Goal: Task Accomplishment & Management: Complete application form

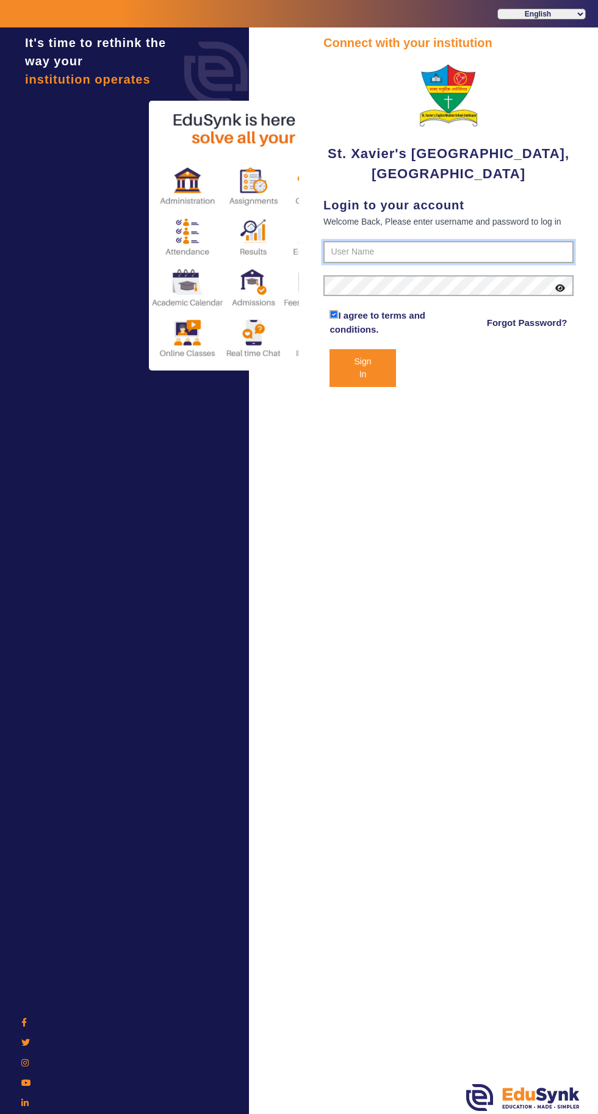
click at [488, 248] on input "text" at bounding box center [448, 252] width 250 height 22
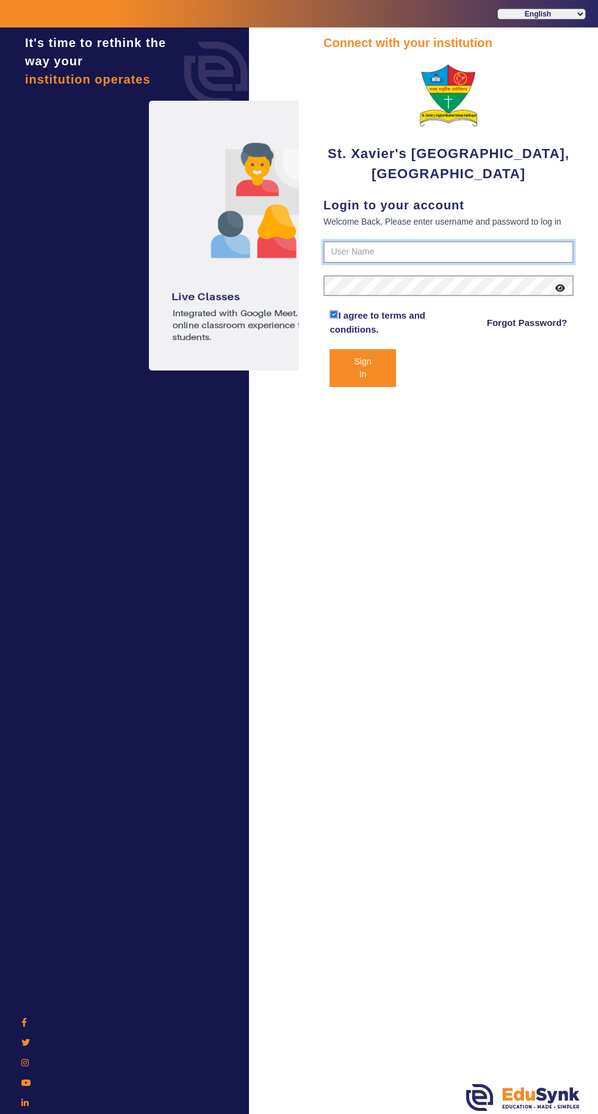
type input "9584639520"
click at [330, 349] on button "Sign In" at bounding box center [363, 368] width 66 height 38
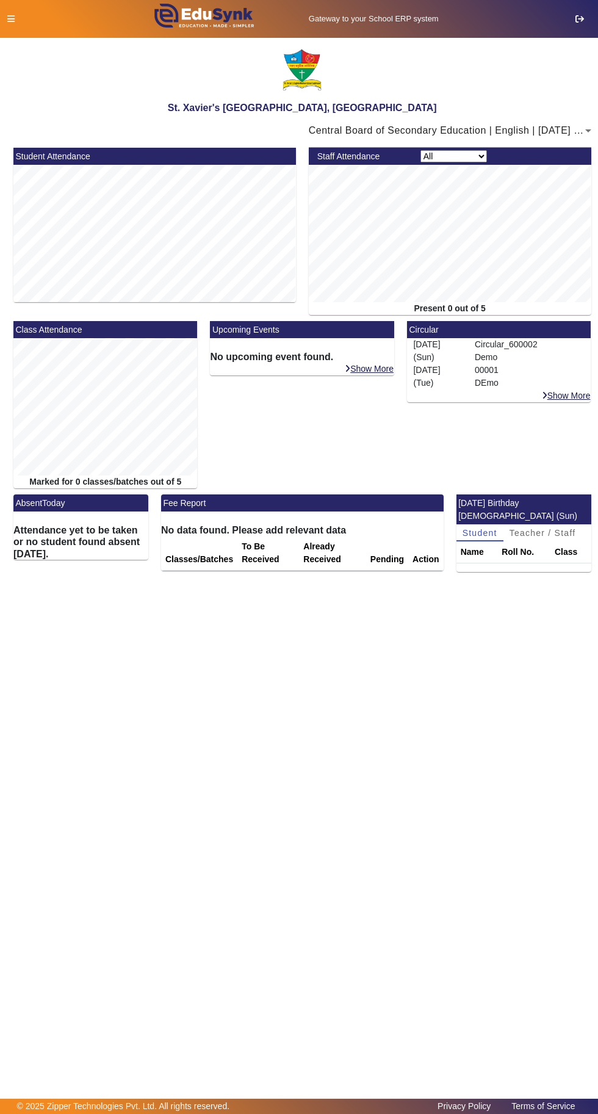
click at [13, 18] on icon at bounding box center [10, 19] width 7 height 9
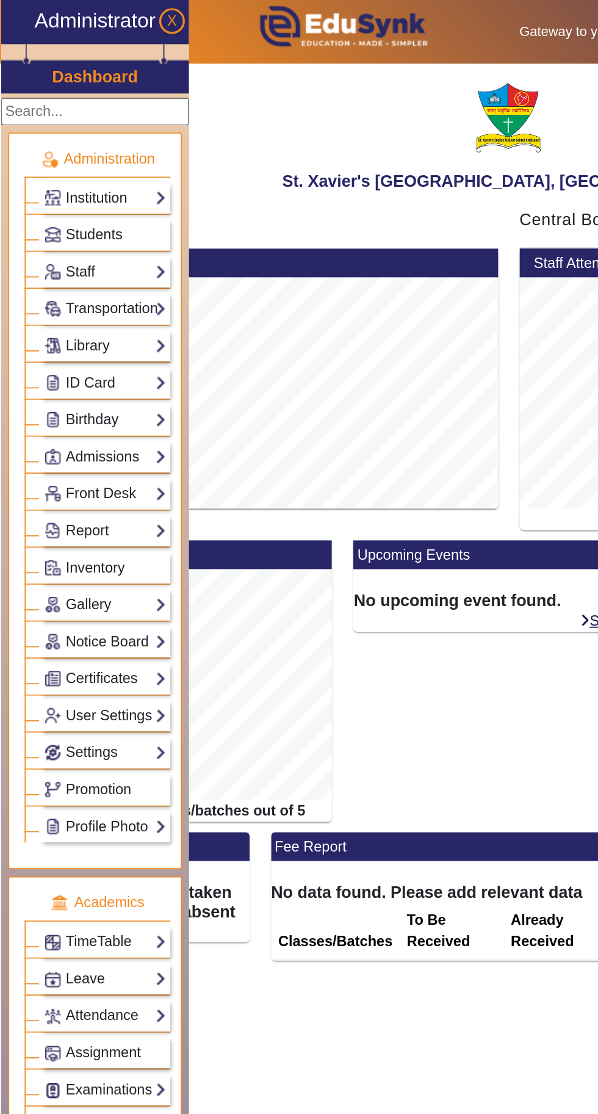
click at [99, 117] on link "Institution" at bounding box center [62, 117] width 73 height 14
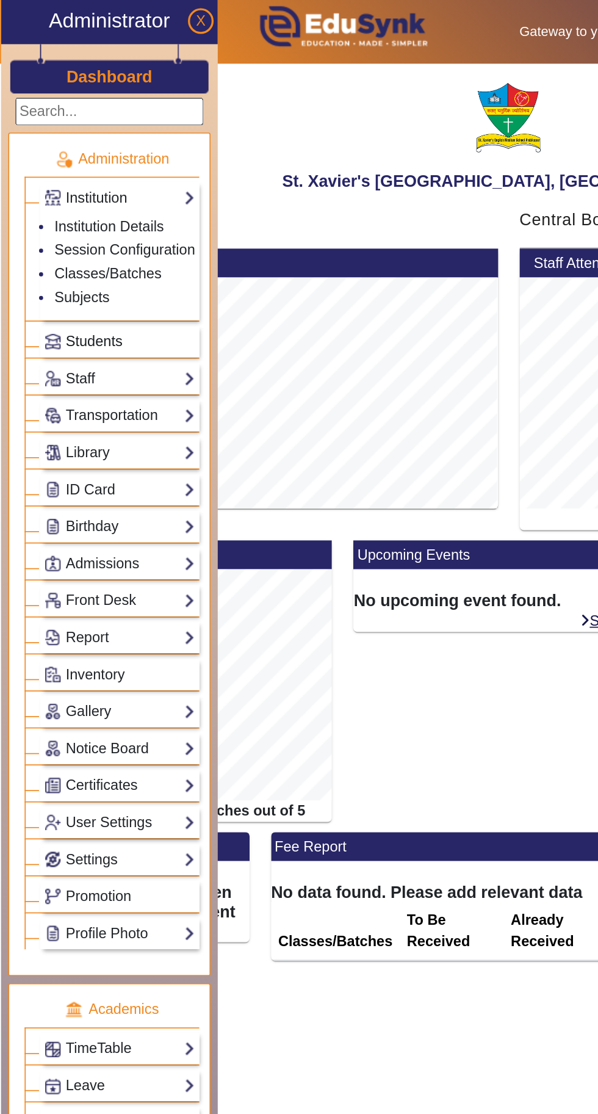
click at [96, 199] on link "Students" at bounding box center [71, 203] width 90 height 14
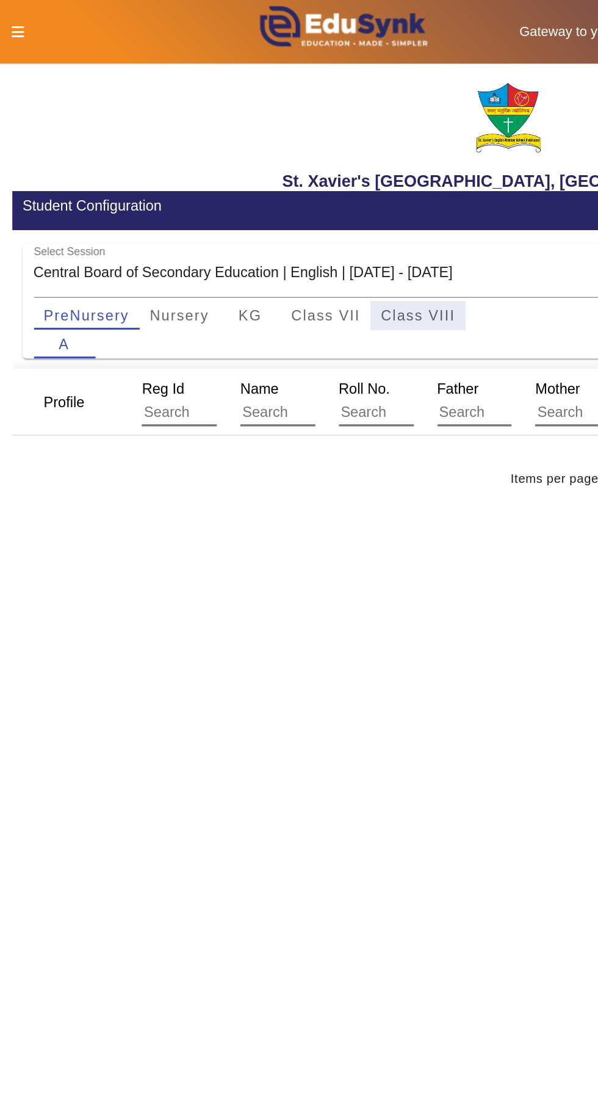
click at [259, 187] on span "Class VIII" at bounding box center [248, 187] width 44 height 9
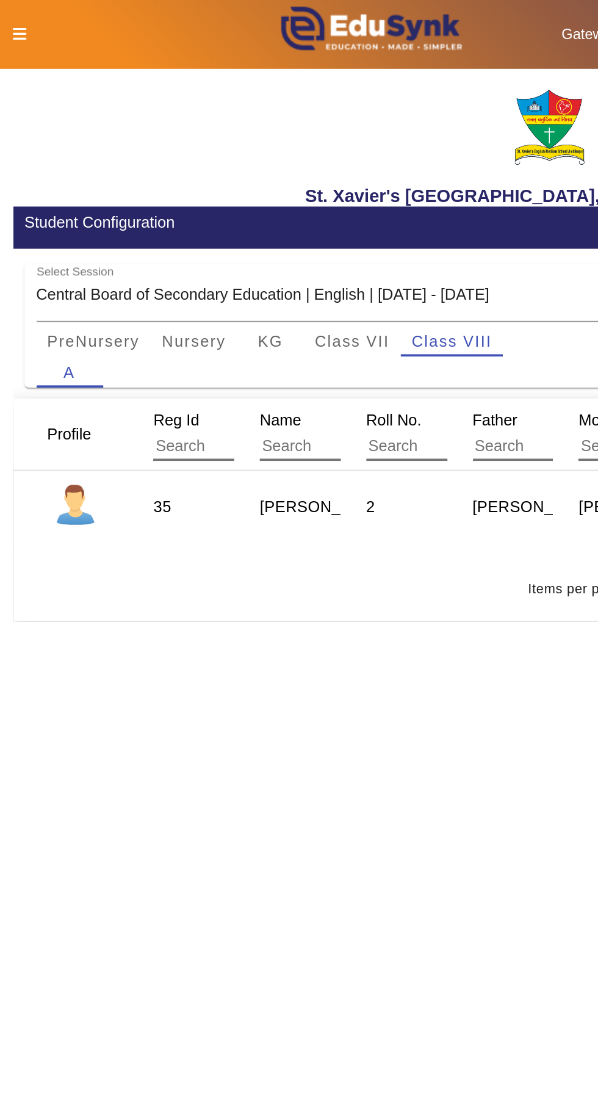
click at [11, 18] on icon at bounding box center [10, 19] width 7 height 9
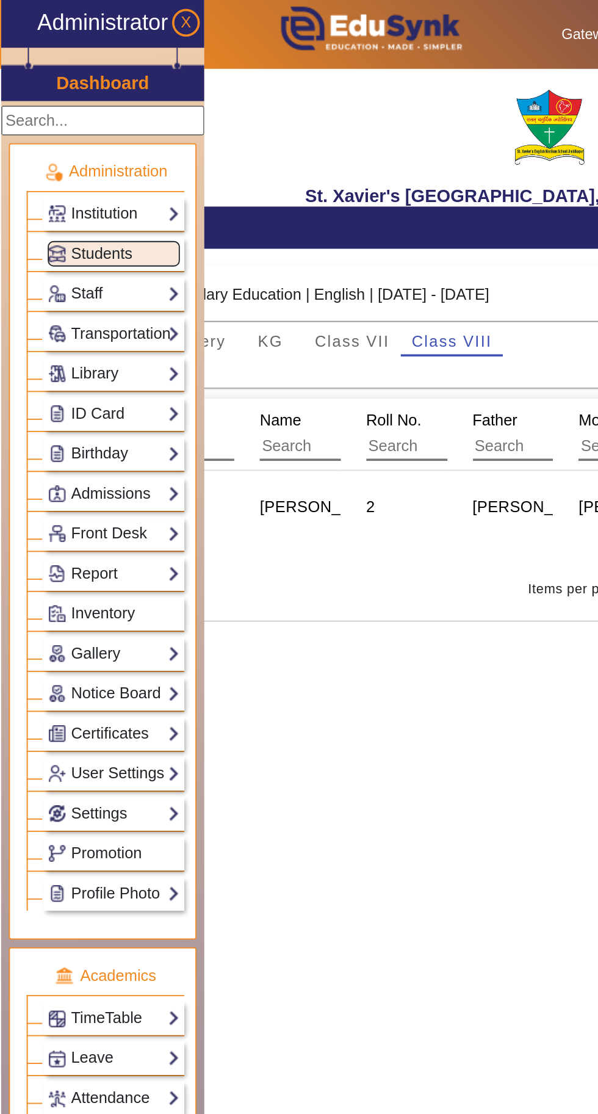
click at [97, 157] on link "Staff" at bounding box center [62, 161] width 73 height 14
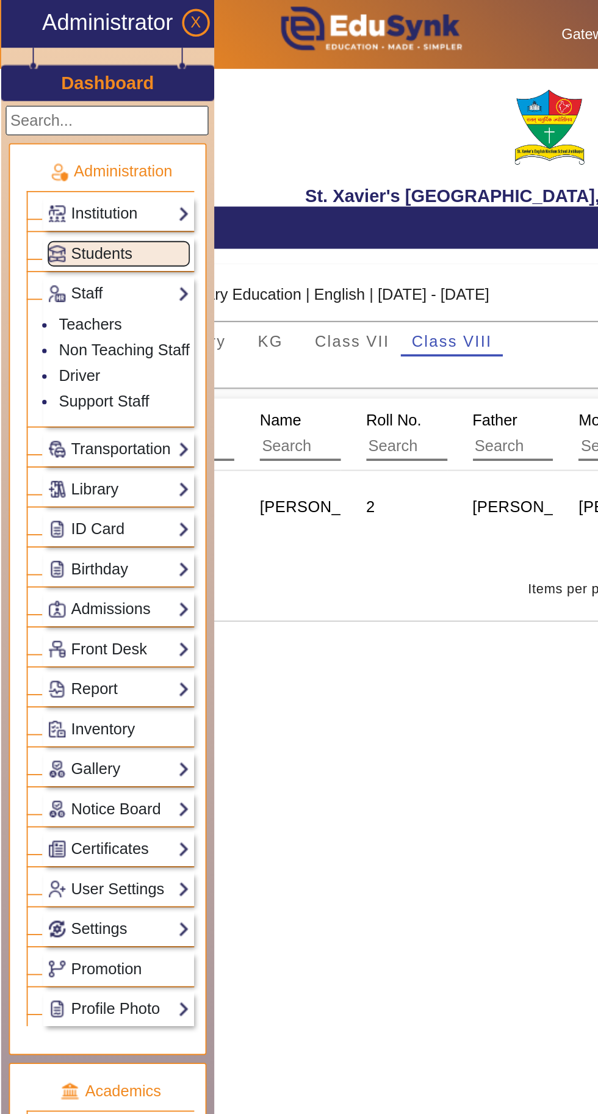
click at [100, 240] on link "Transportation" at bounding box center [65, 247] width 78 height 14
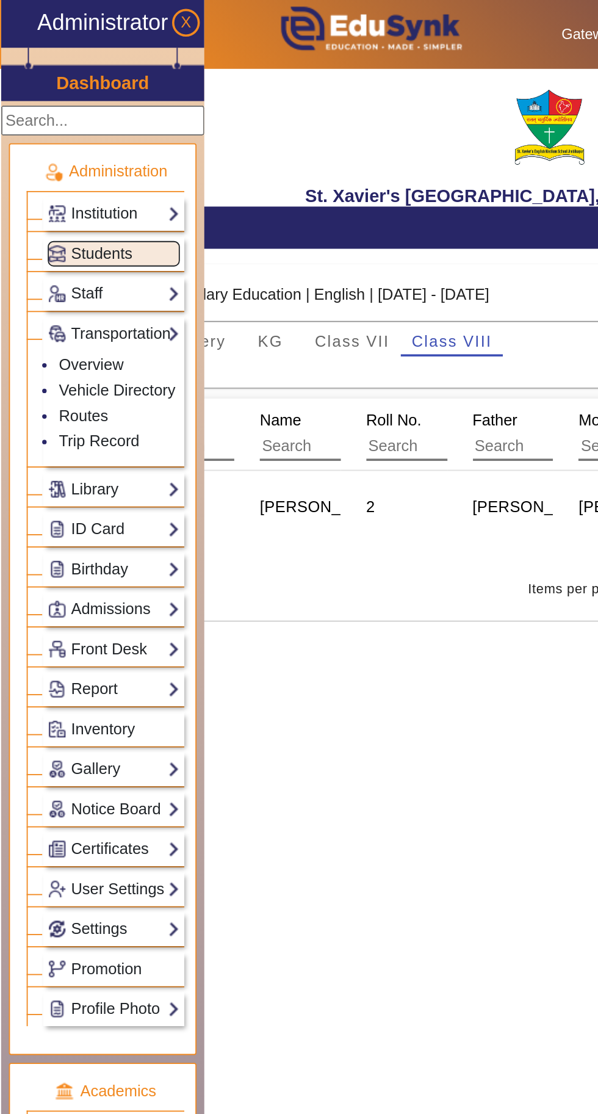
click at [96, 262] on link "Library" at bounding box center [62, 269] width 73 height 14
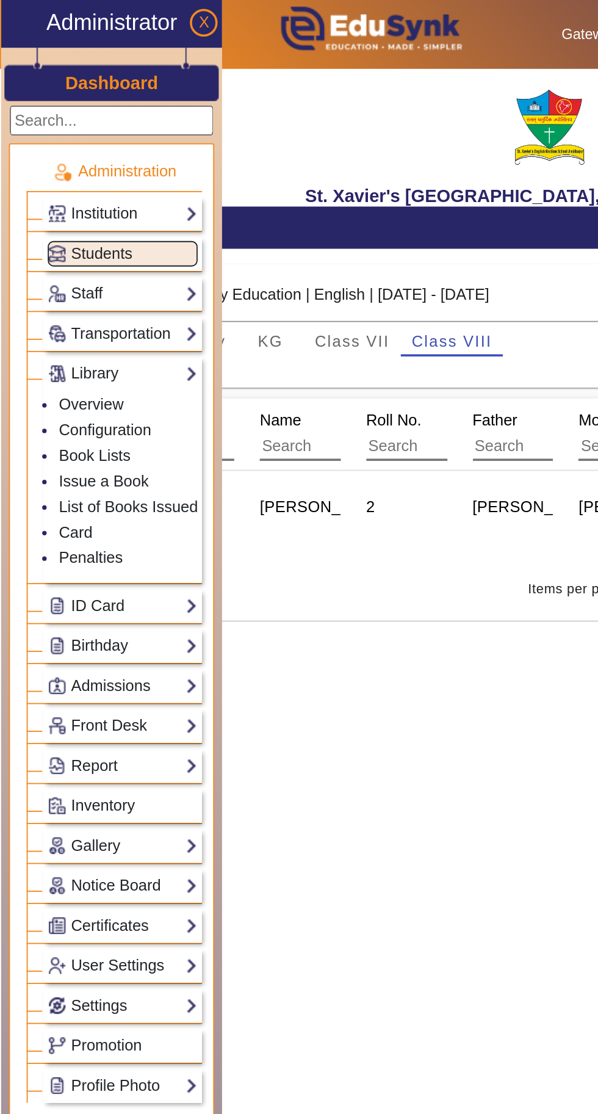
click at [98, 326] on link "ID Card" at bounding box center [67, 333] width 82 height 14
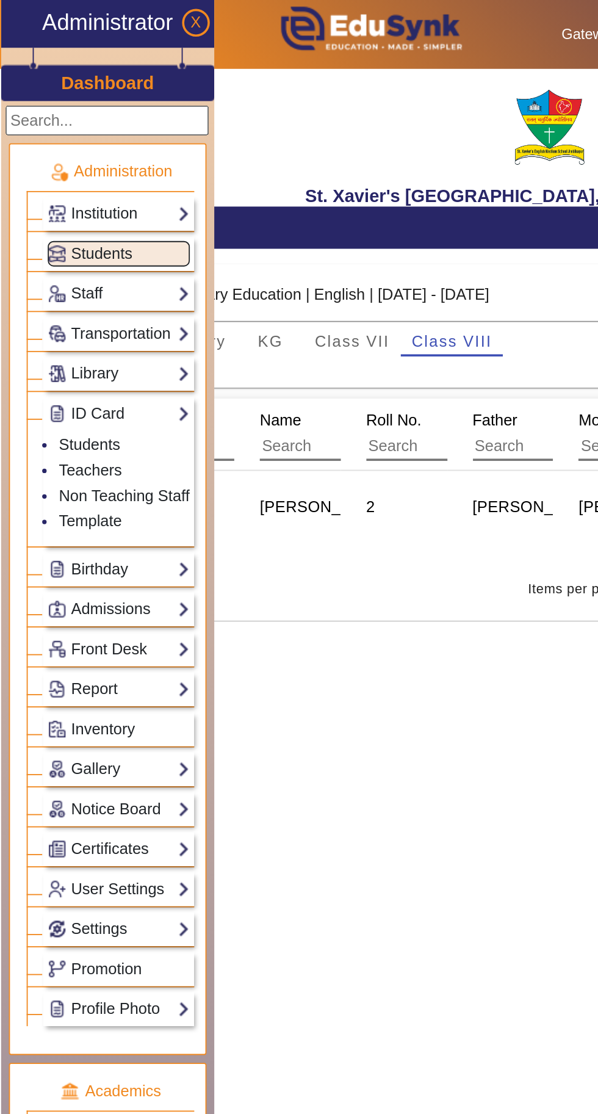
click at [101, 306] on link "Birthday" at bounding box center [65, 313] width 78 height 14
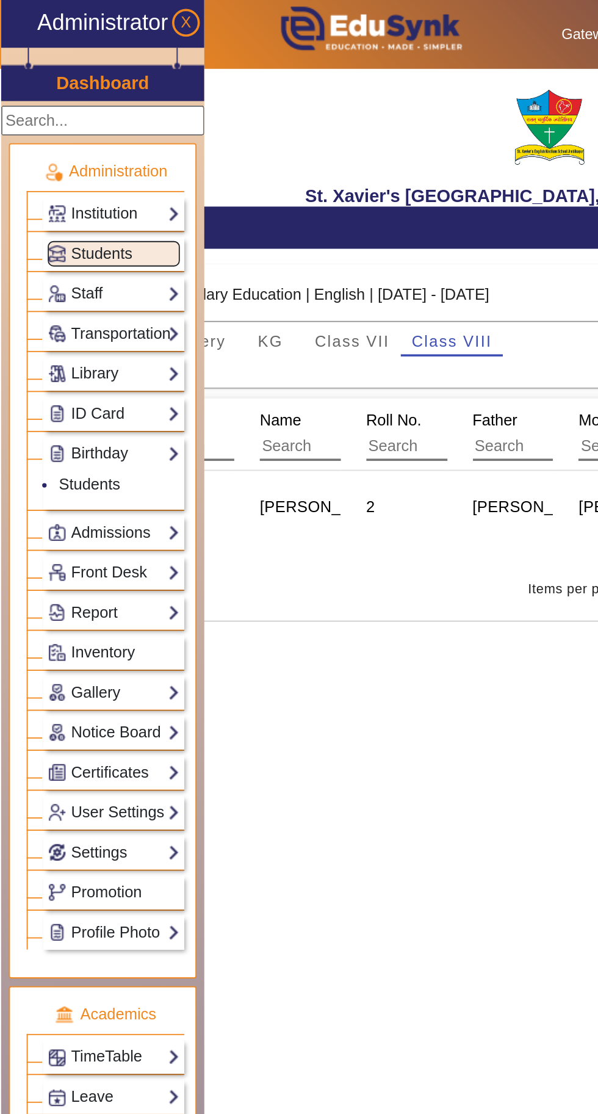
click at [98, 286] on link "Admissions" at bounding box center [62, 293] width 73 height 14
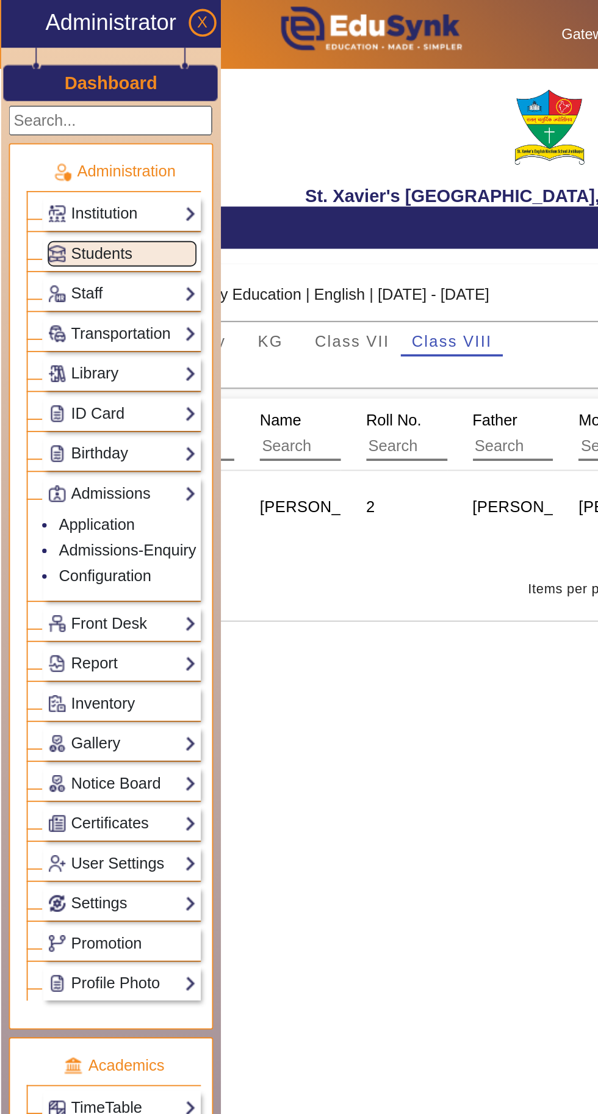
click at [101, 336] on link "Front Desk" at bounding box center [67, 343] width 82 height 14
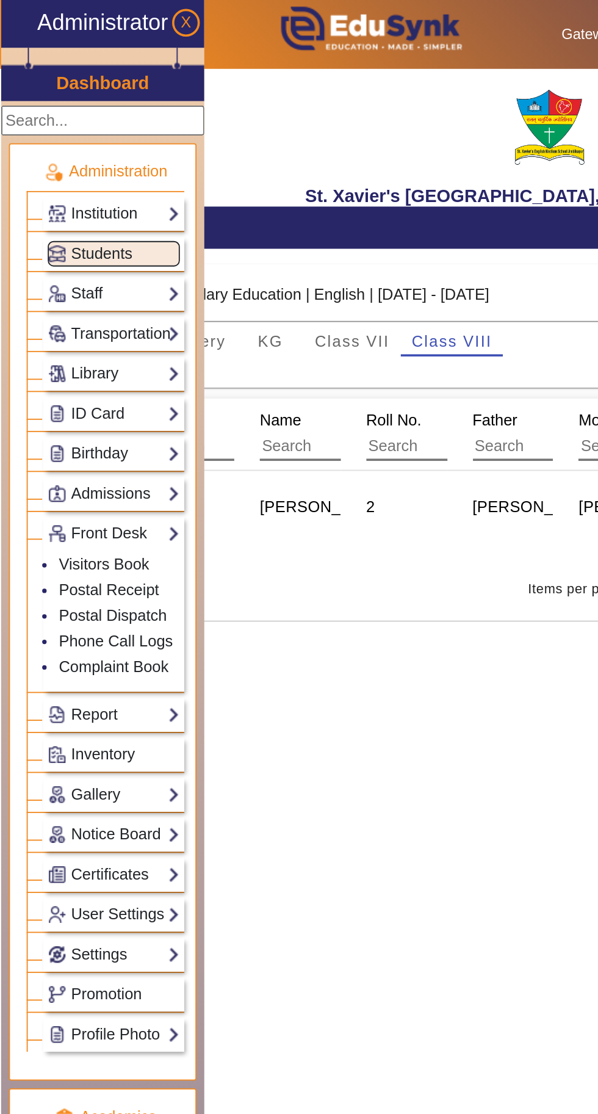
click at [99, 386] on link "Report" at bounding box center [62, 393] width 73 height 14
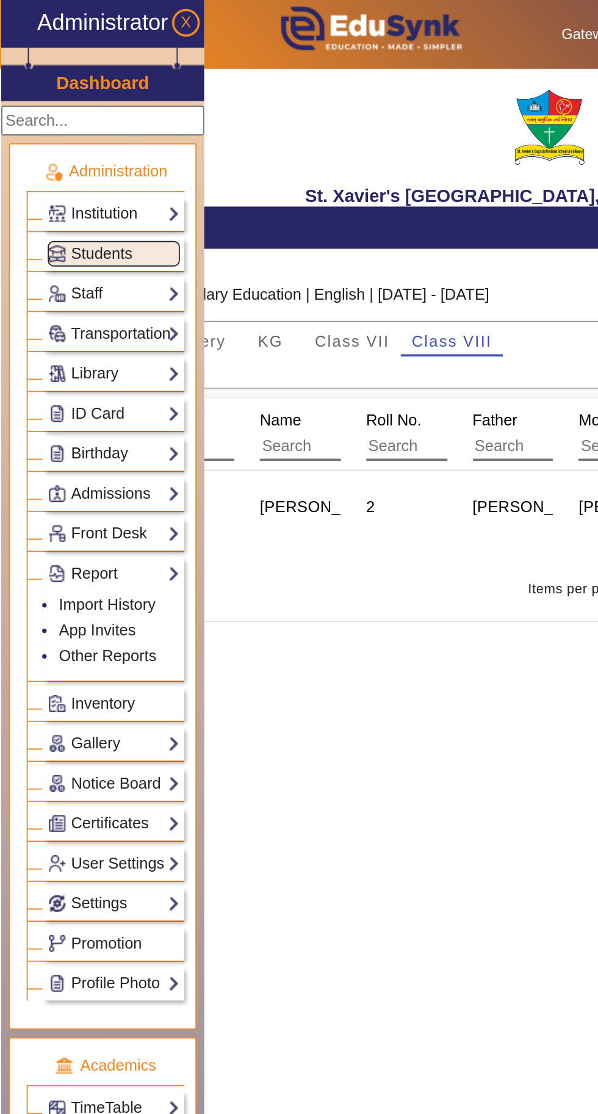
click at [61, 341] on link "App Invites" at bounding box center [53, 346] width 42 height 10
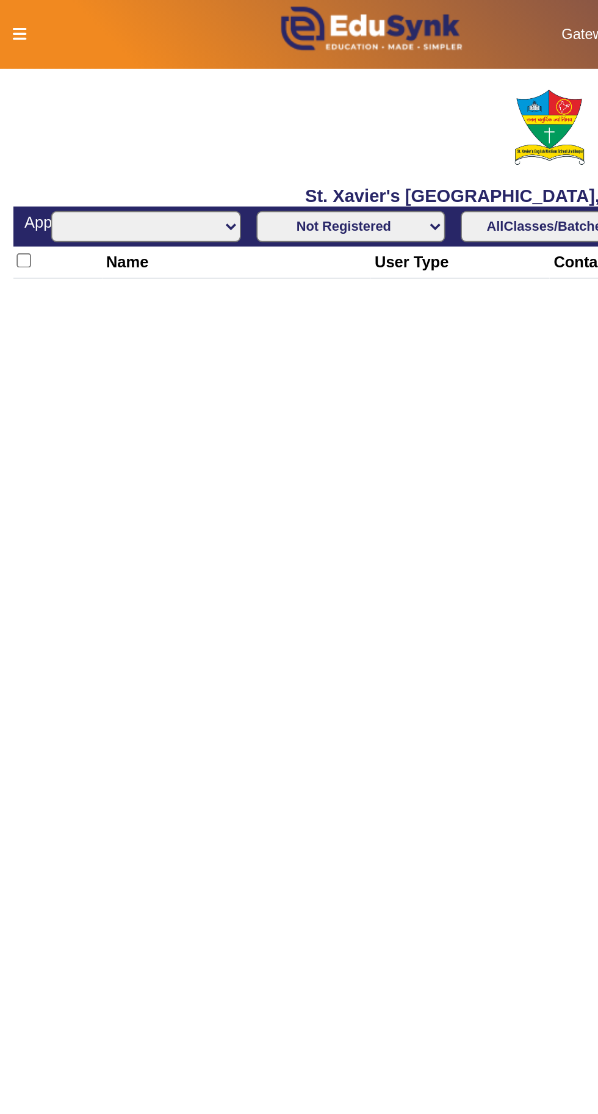
select select "All"
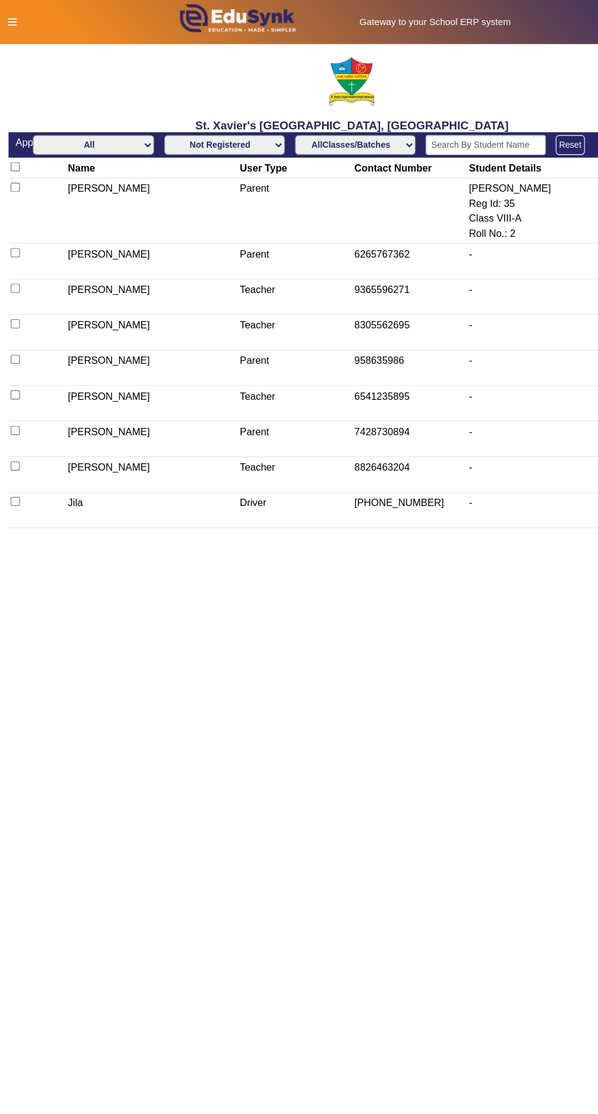
click at [201, 117] on select "Not Registered Registered" at bounding box center [193, 124] width 104 height 17
select select "registered"
click at [141, 116] on select "Not Registered Registered" at bounding box center [193, 124] width 104 height 17
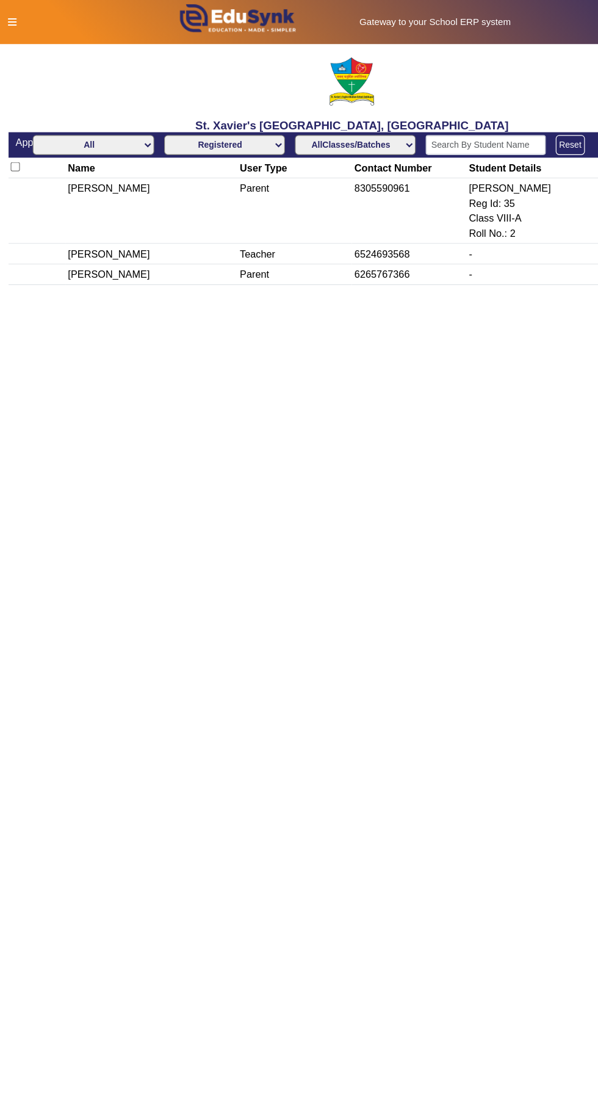
click at [13, 18] on icon at bounding box center [10, 19] width 7 height 9
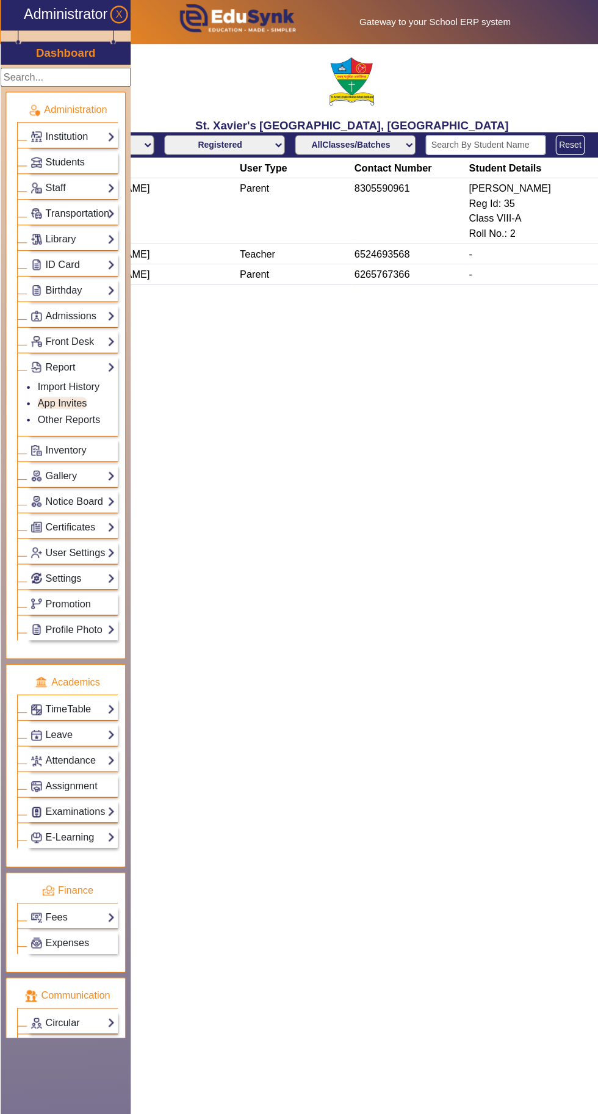
click at [87, 133] on link "Students" at bounding box center [62, 139] width 73 height 14
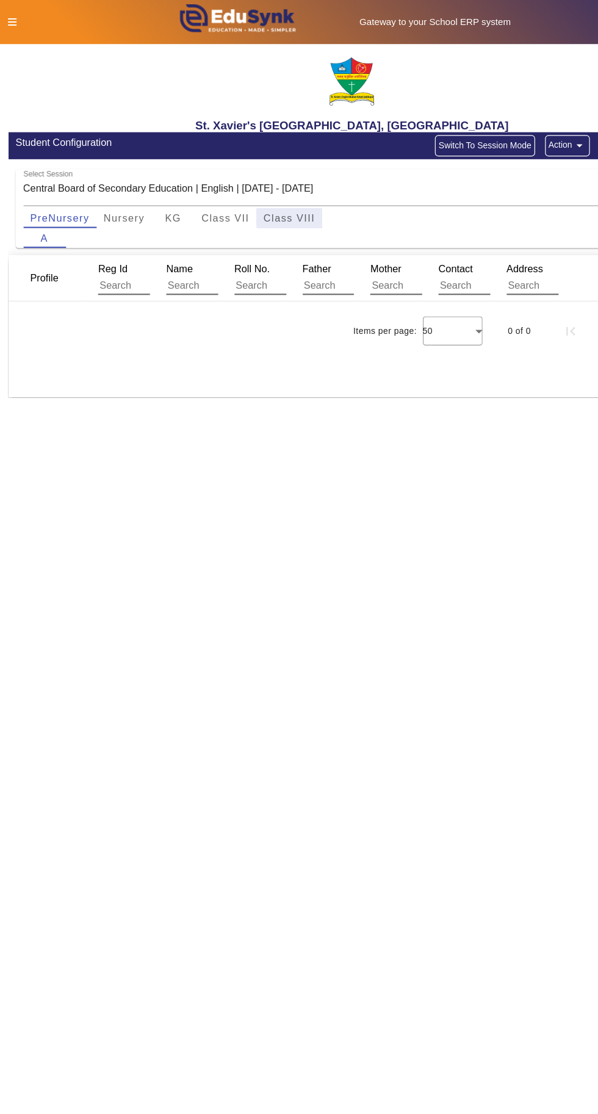
click at [269, 186] on span "Class VIII" at bounding box center [248, 187] width 44 height 9
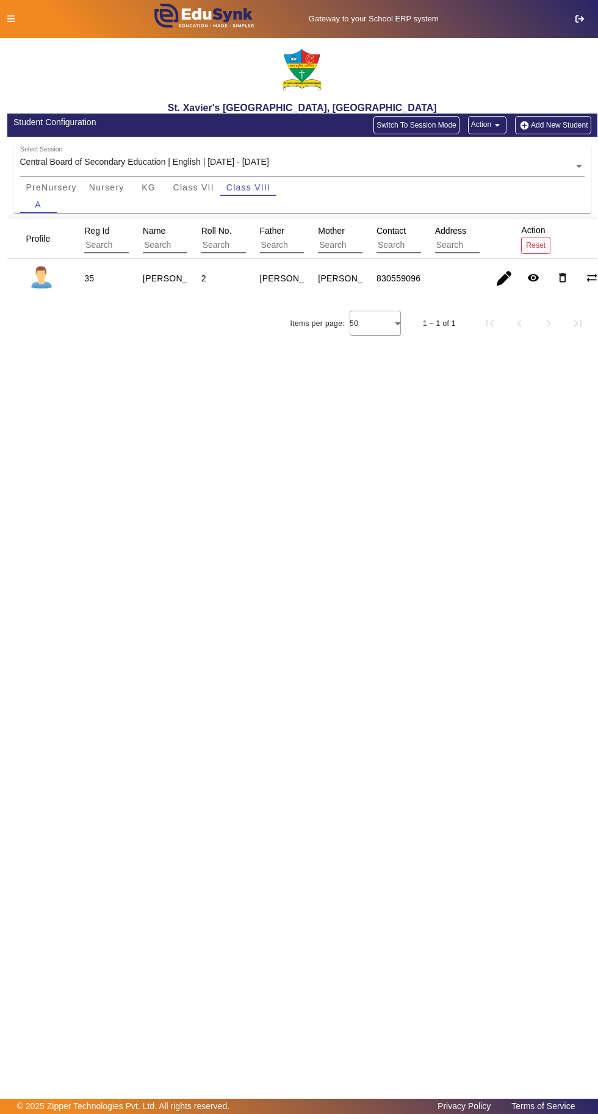
click at [560, 120] on button "Add New Student" at bounding box center [553, 125] width 76 height 18
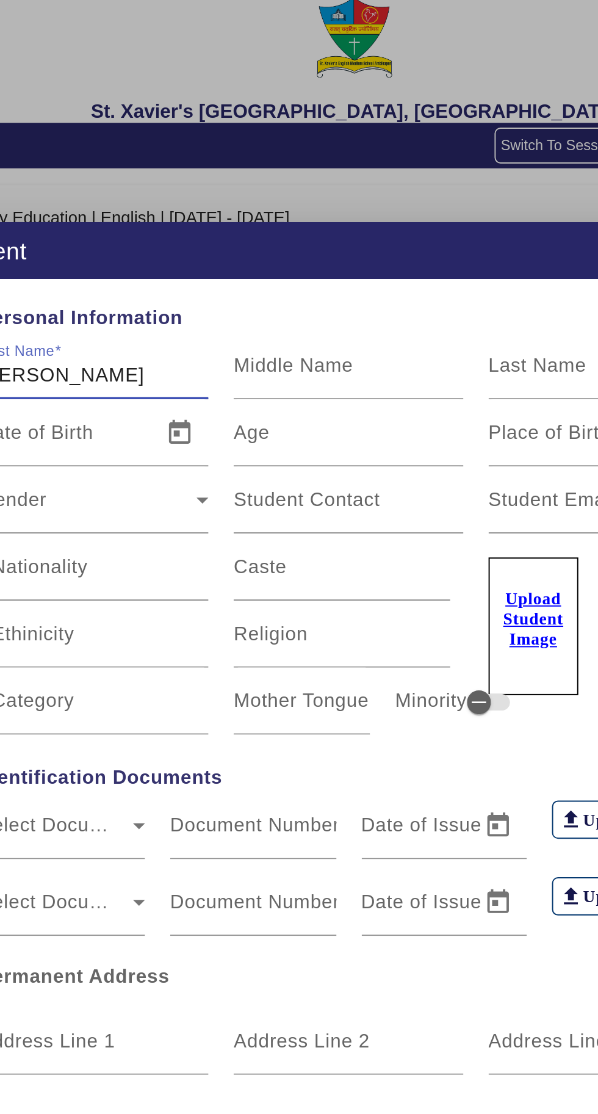
type input "[PERSON_NAME]"
click at [399, 235] on input "Last Name" at bounding box center [428, 242] width 117 height 15
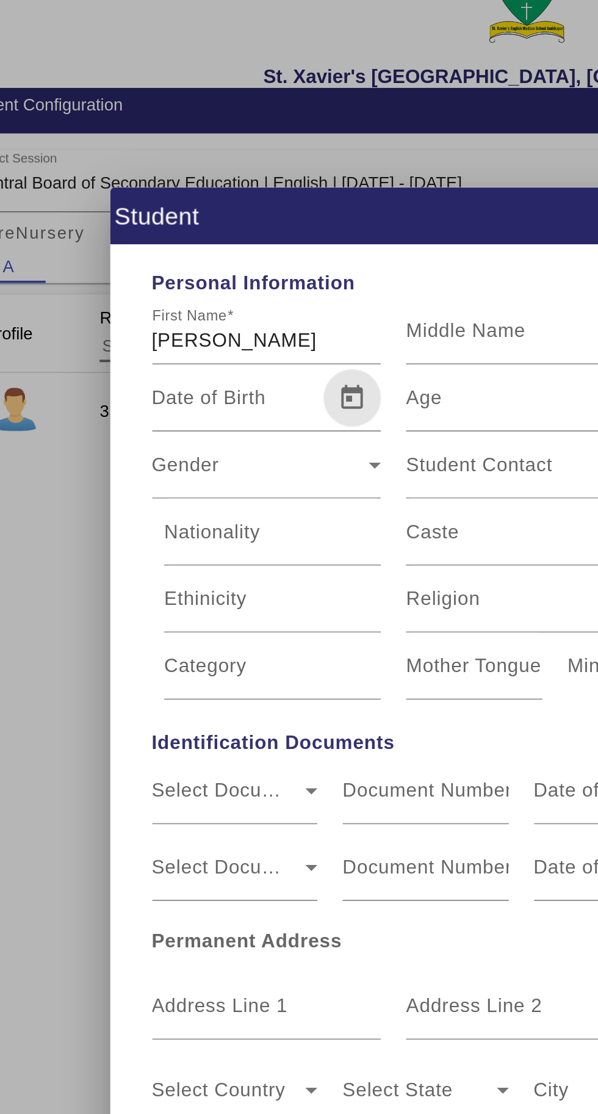
type input "[PERSON_NAME]"
click at [201, 257] on span "Open calendar" at bounding box center [212, 271] width 29 height 29
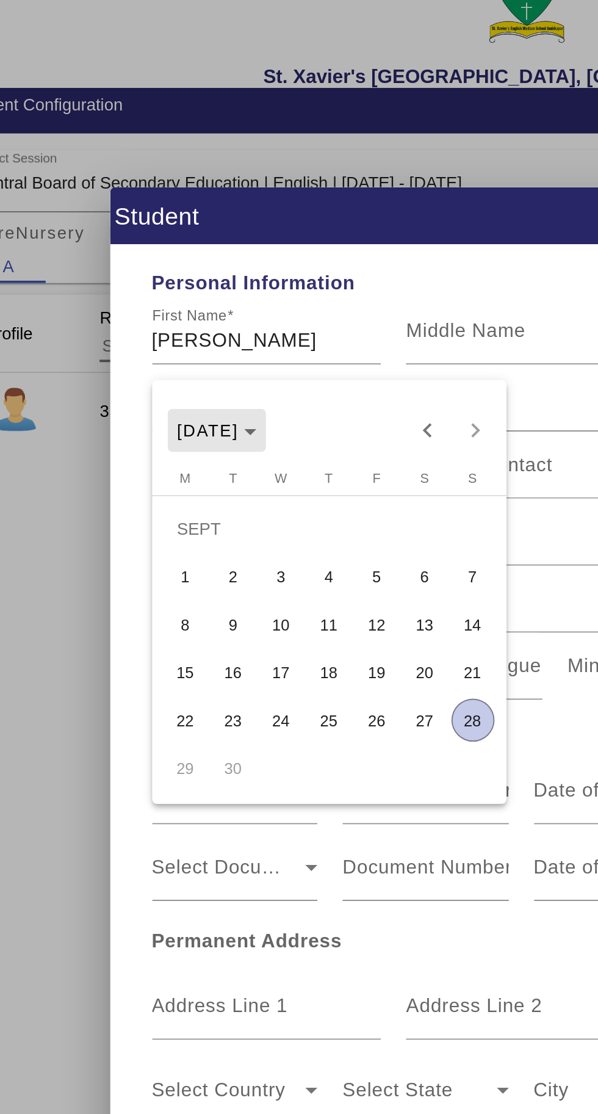
click at [170, 279] on span "Choose month and year" at bounding box center [144, 287] width 51 height 29
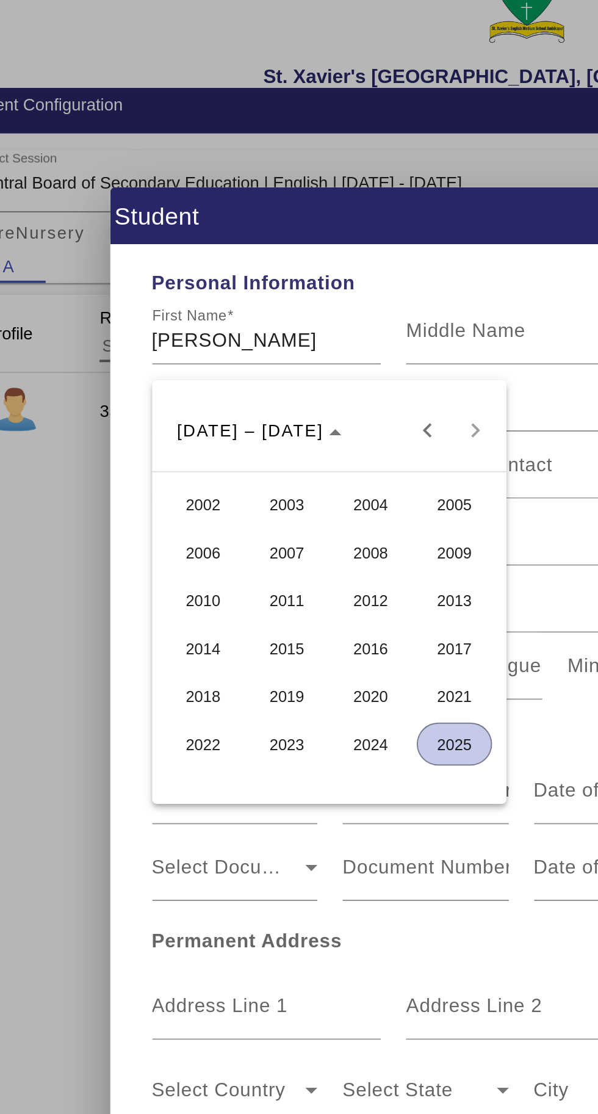
click at [226, 370] on span "2012" at bounding box center [222, 375] width 38 height 22
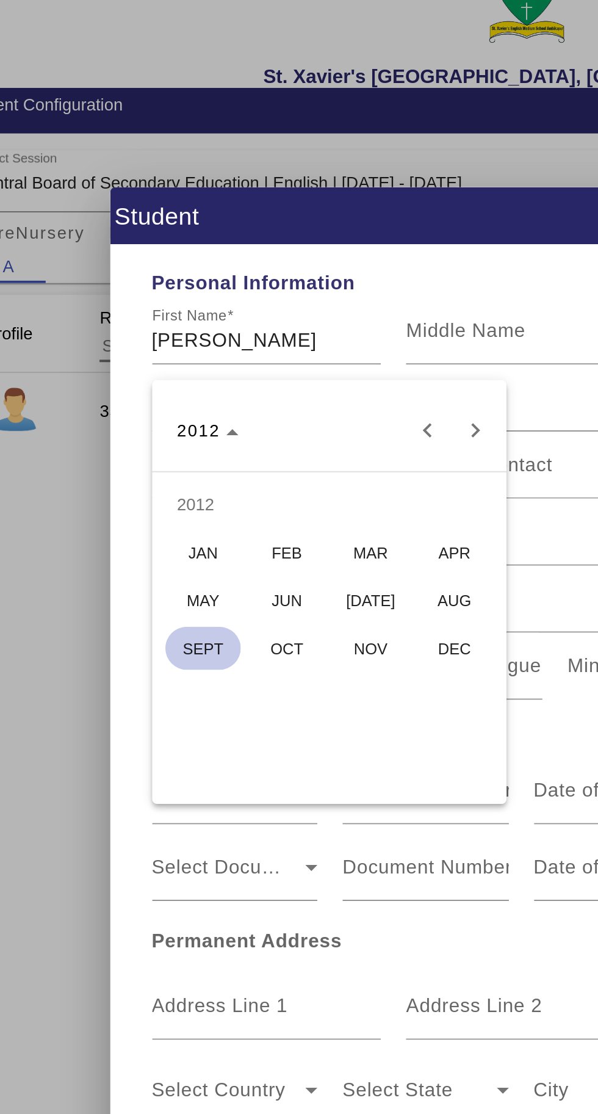
click at [220, 374] on span "[DATE]" at bounding box center [222, 375] width 38 height 22
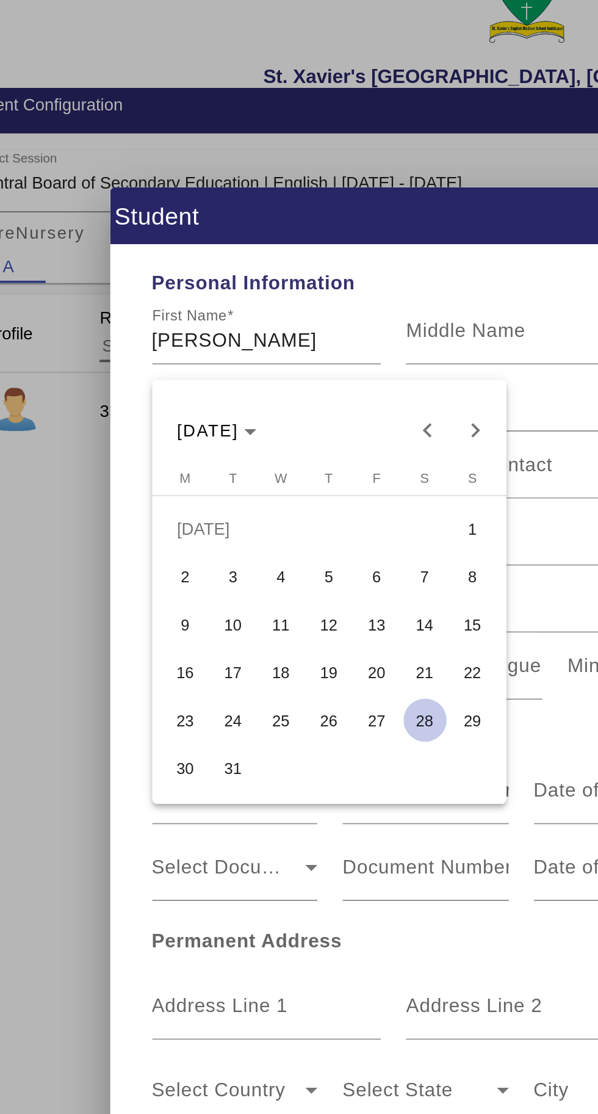
click at [276, 386] on span "15" at bounding box center [275, 387] width 22 height 22
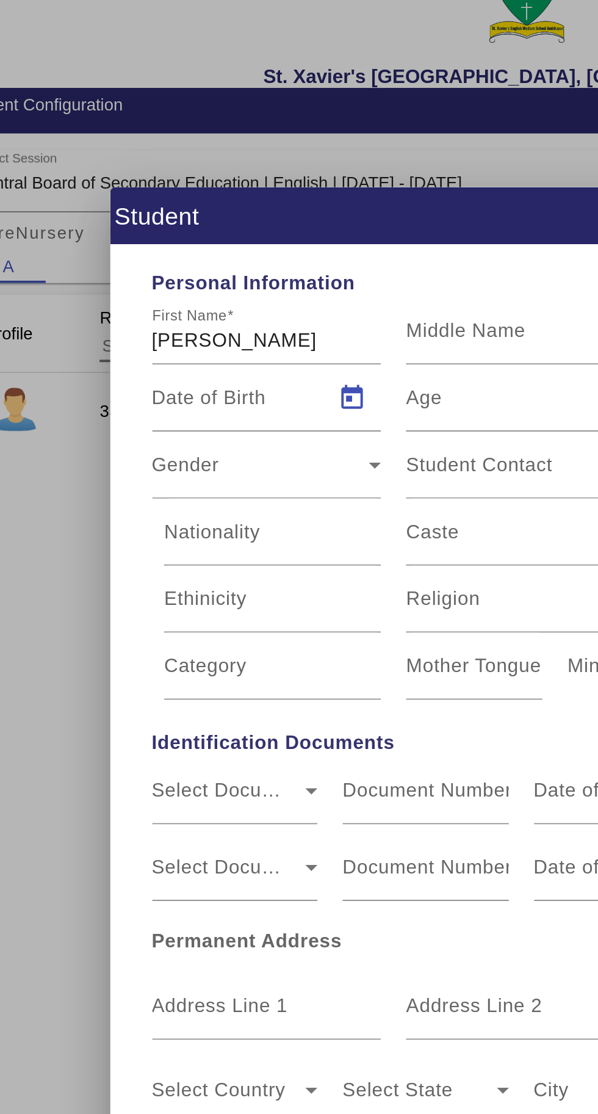
type input "[DATE]"
type input "13 Yrs, 2 Months, 13 Days"
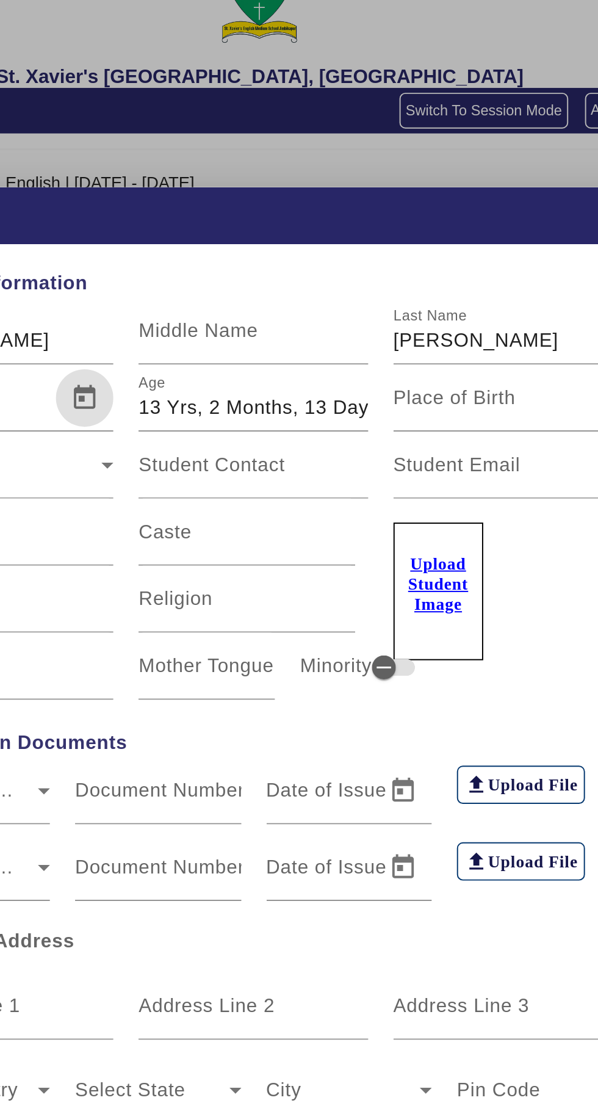
click at [433, 269] on input "Place of Birth" at bounding box center [428, 276] width 117 height 15
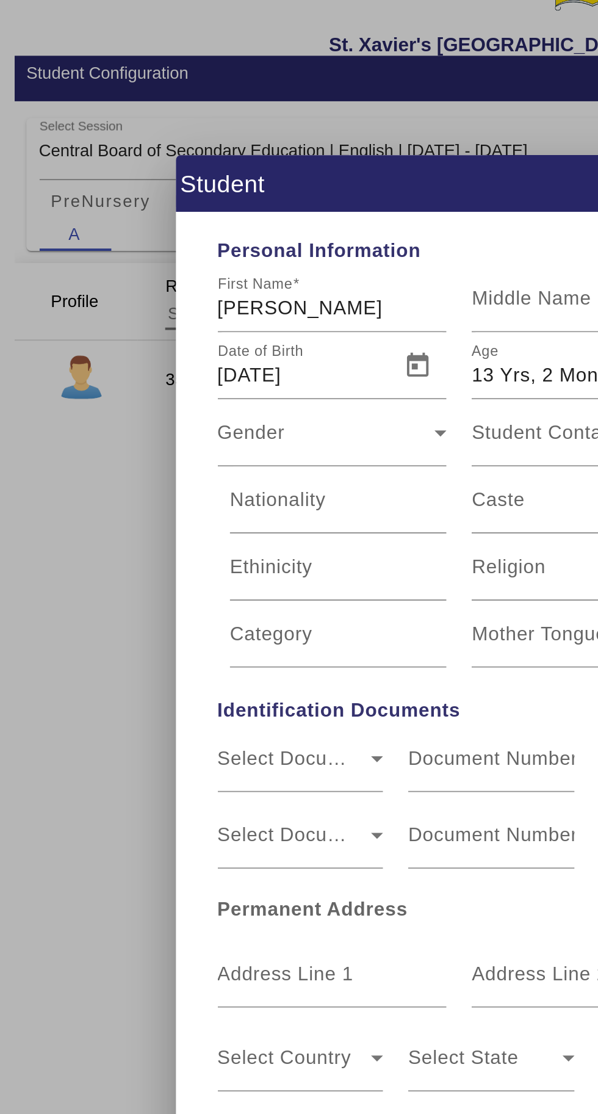
click at [206, 303] on span "Gender" at bounding box center [166, 310] width 111 height 15
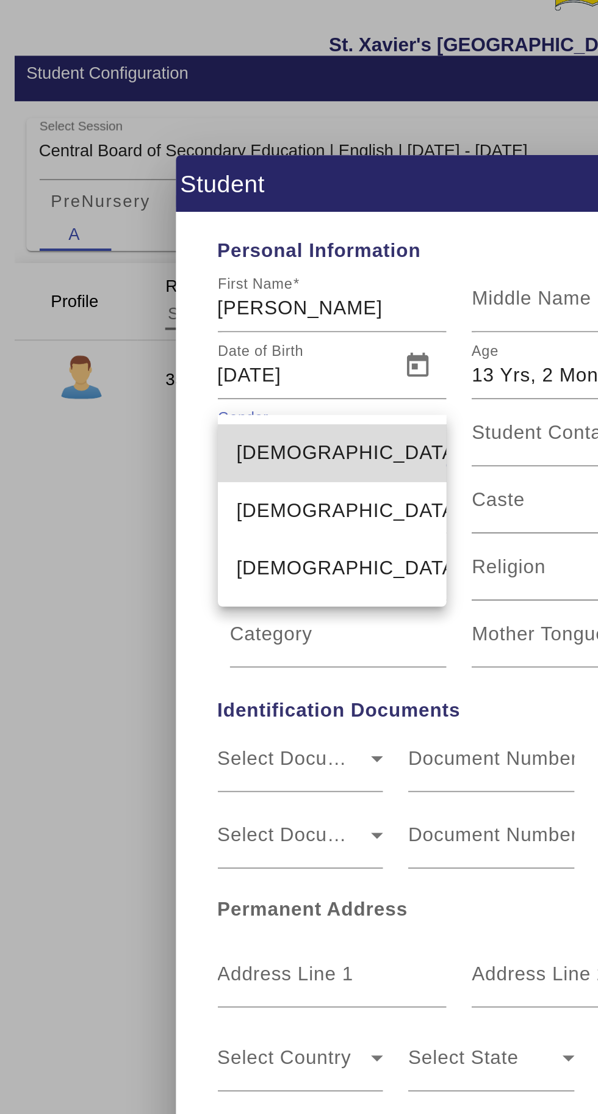
click at [212, 308] on mat-option "[DEMOGRAPHIC_DATA]" at bounding box center [169, 315] width 117 height 29
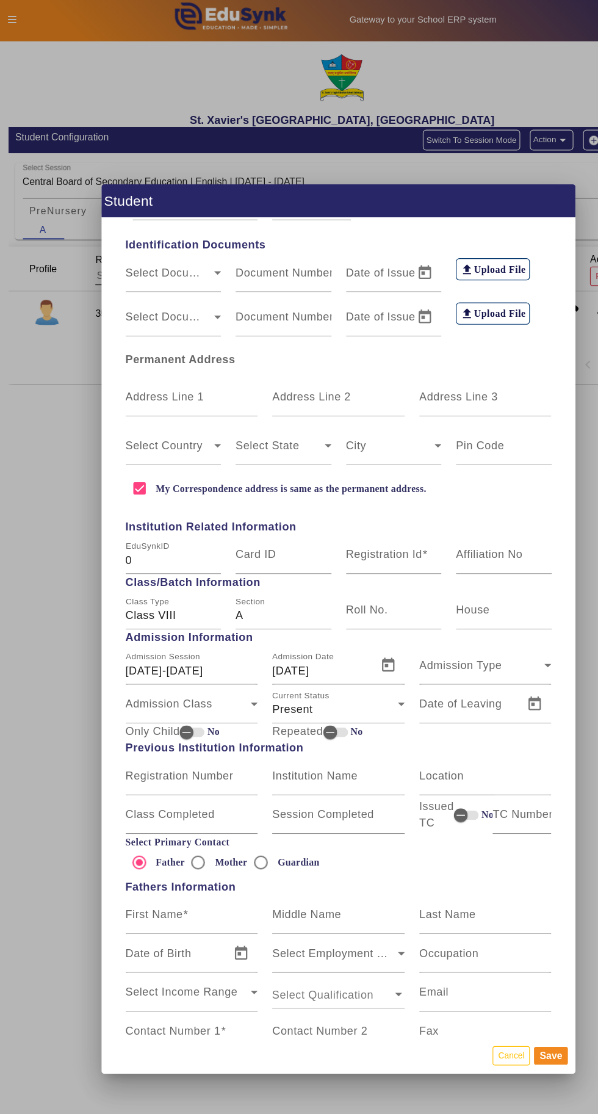
scroll to position [231, 0]
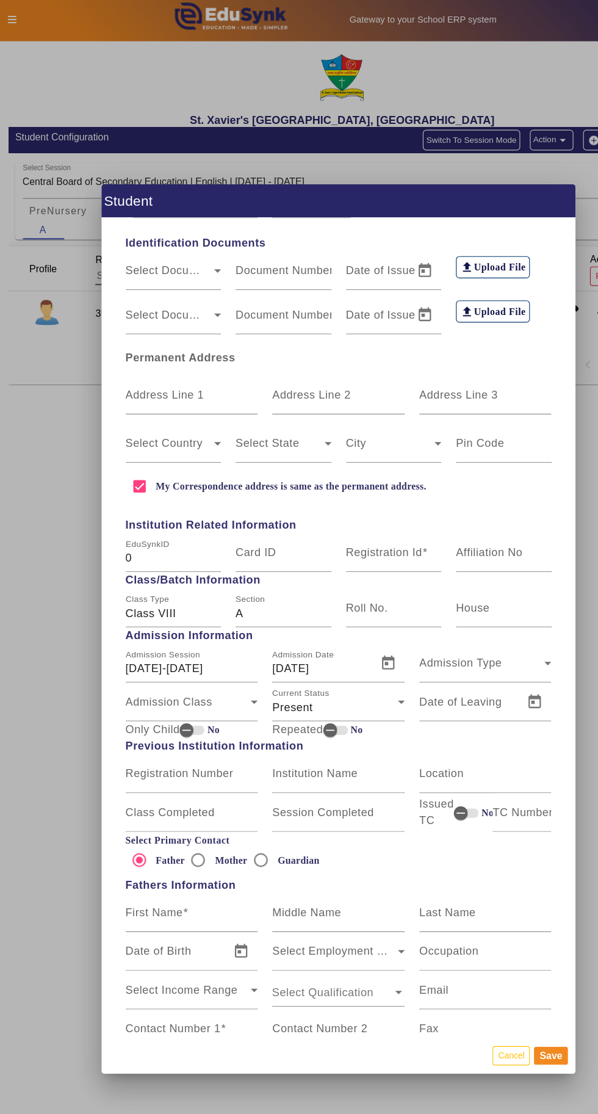
click at [364, 484] on mat-label "Registration Id" at bounding box center [340, 489] width 68 height 10
click at [364, 487] on input "Registration Id" at bounding box center [348, 494] width 85 height 15
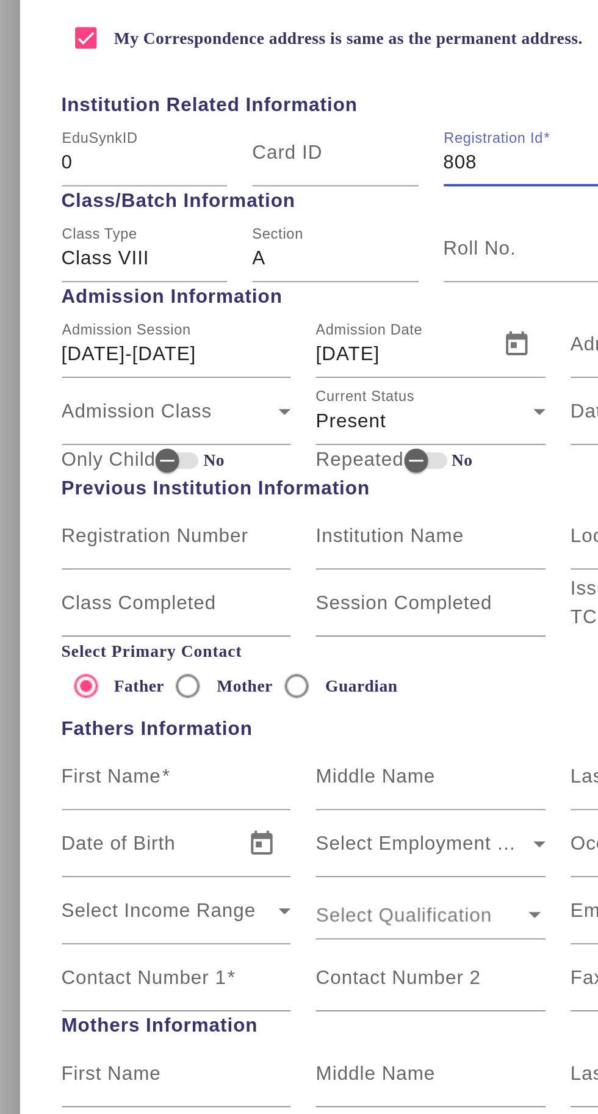
scroll to position [342, 0]
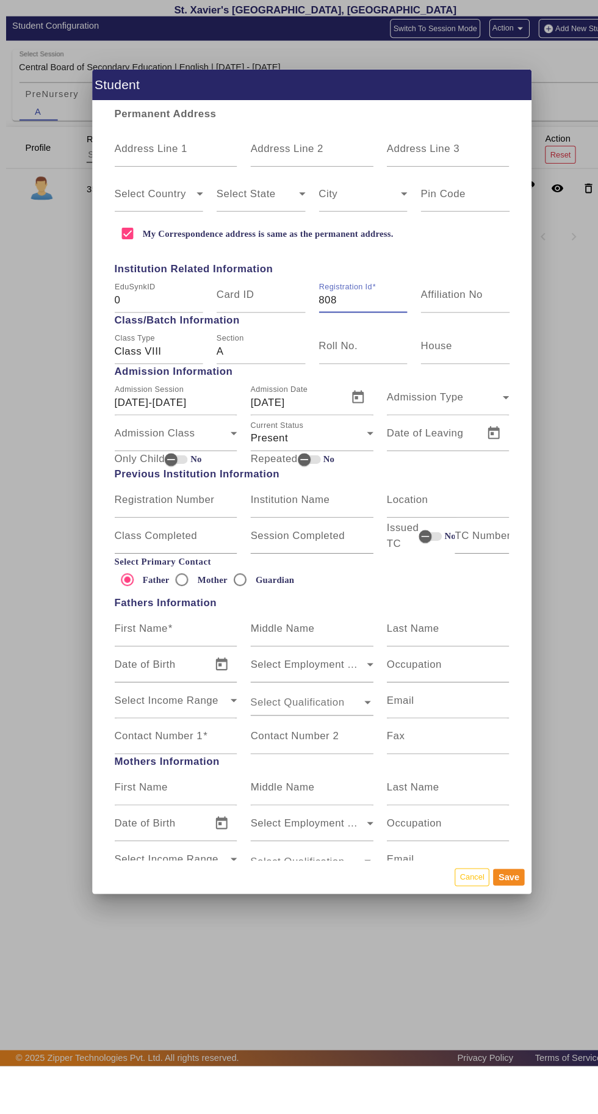
type input "808"
click at [483, 469] on icon at bounding box center [484, 476] width 15 height 15
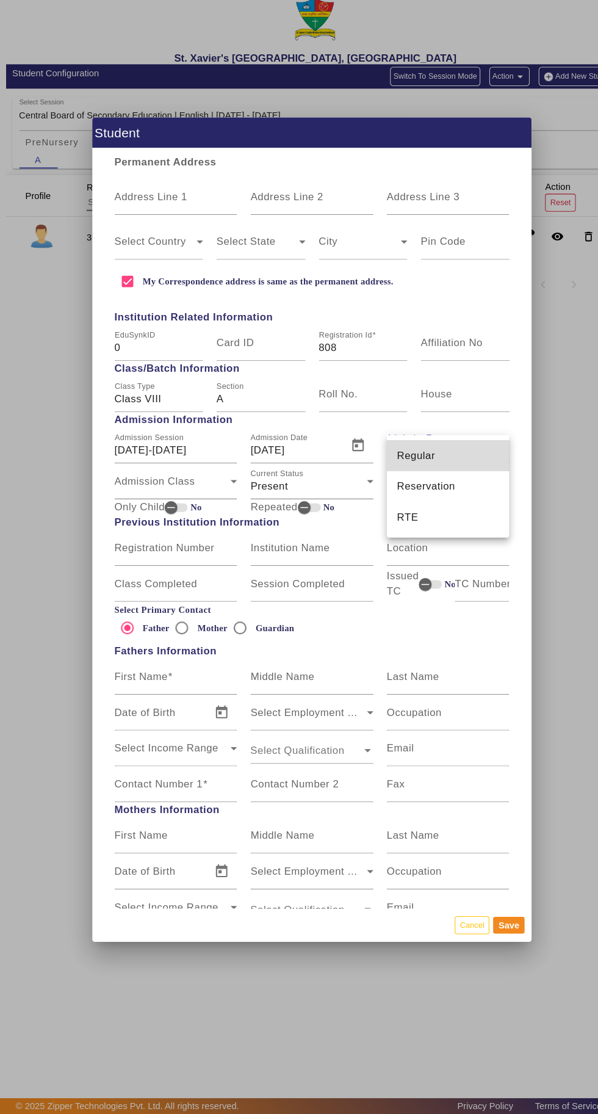
click at [471, 486] on mat-option "Regular" at bounding box center [428, 486] width 117 height 29
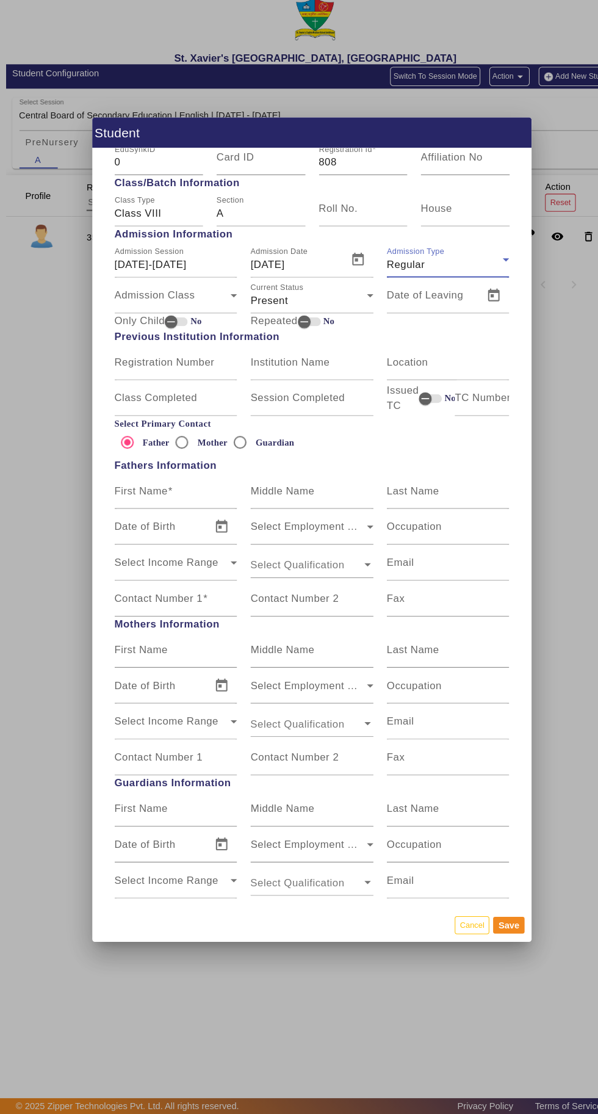
scroll to position [520, 0]
click at [177, 460] on input "Mother" at bounding box center [175, 472] width 24 height 24
radio input "true"
click at [183, 668] on input "First Name" at bounding box center [169, 675] width 117 height 15
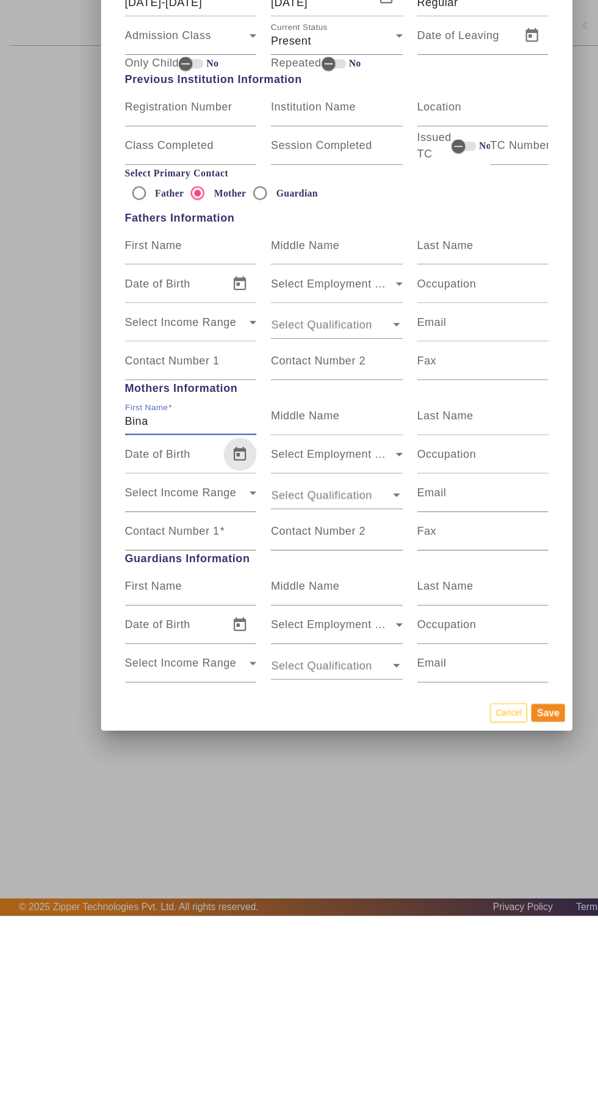
type input "Bina"
click at [211, 690] on span "Open calendar" at bounding box center [212, 704] width 29 height 29
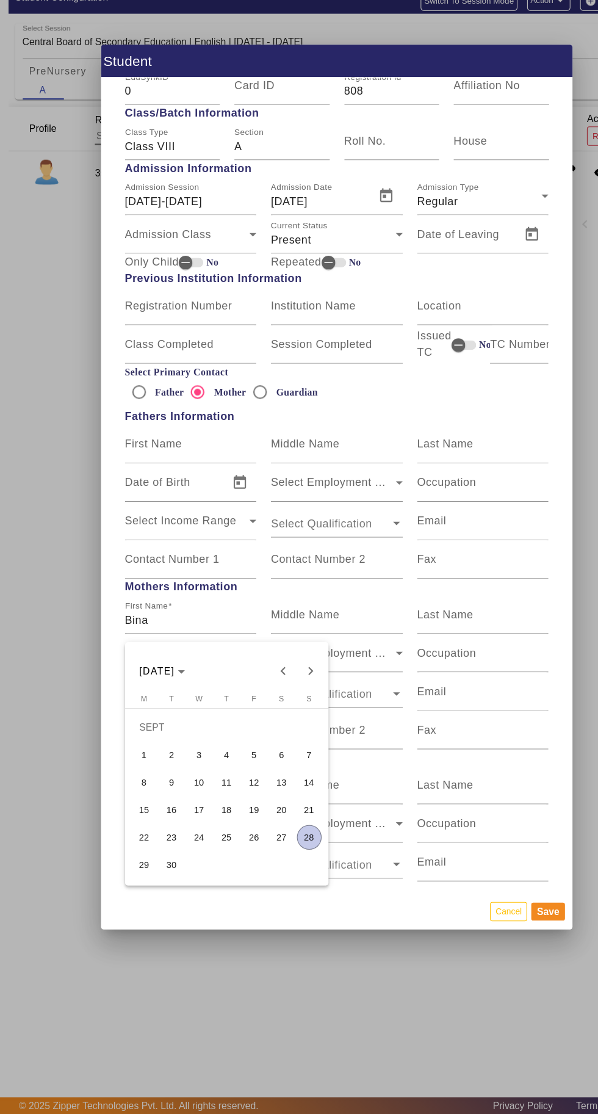
click at [437, 417] on div at bounding box center [299, 557] width 598 height 1114
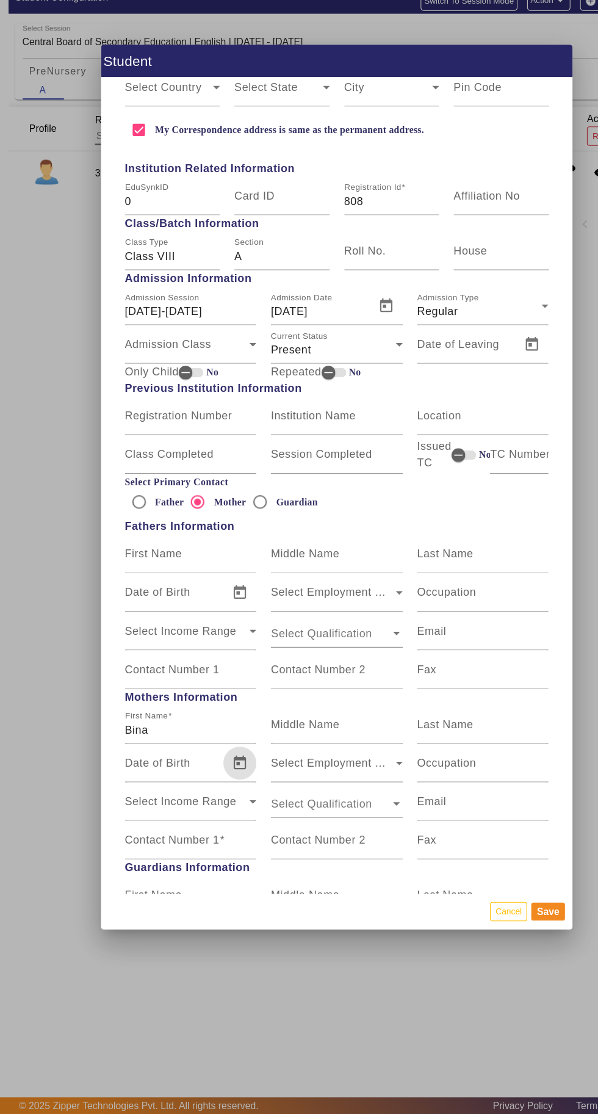
scroll to position [425, 0]
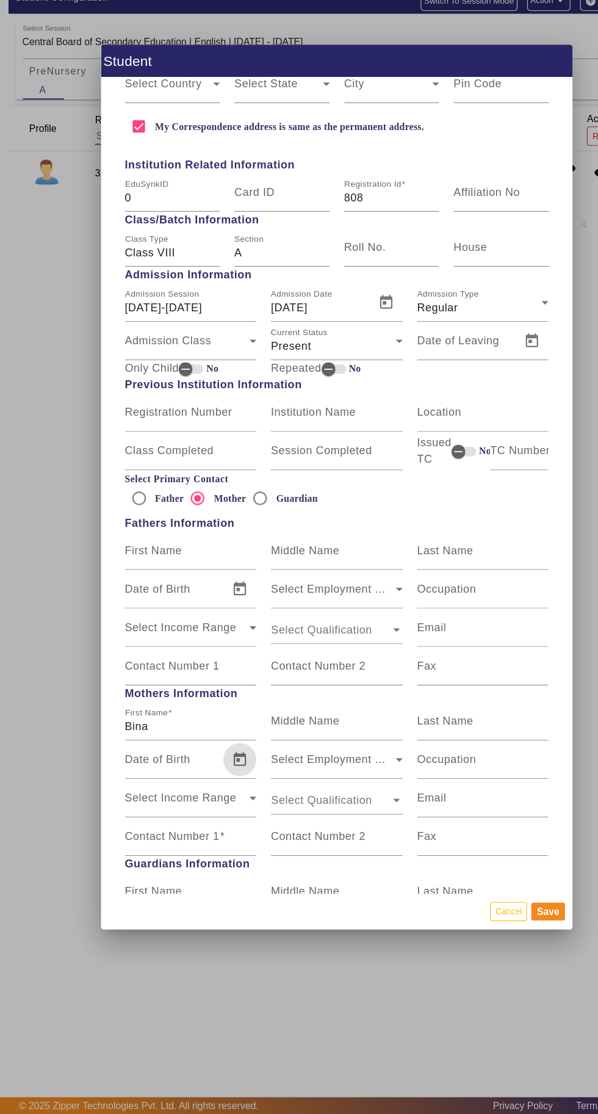
click at [179, 862] on mat-label "Contact Number 1" at bounding box center [153, 867] width 84 height 10
click at [179, 865] on input "Contact Number 1" at bounding box center [169, 872] width 117 height 15
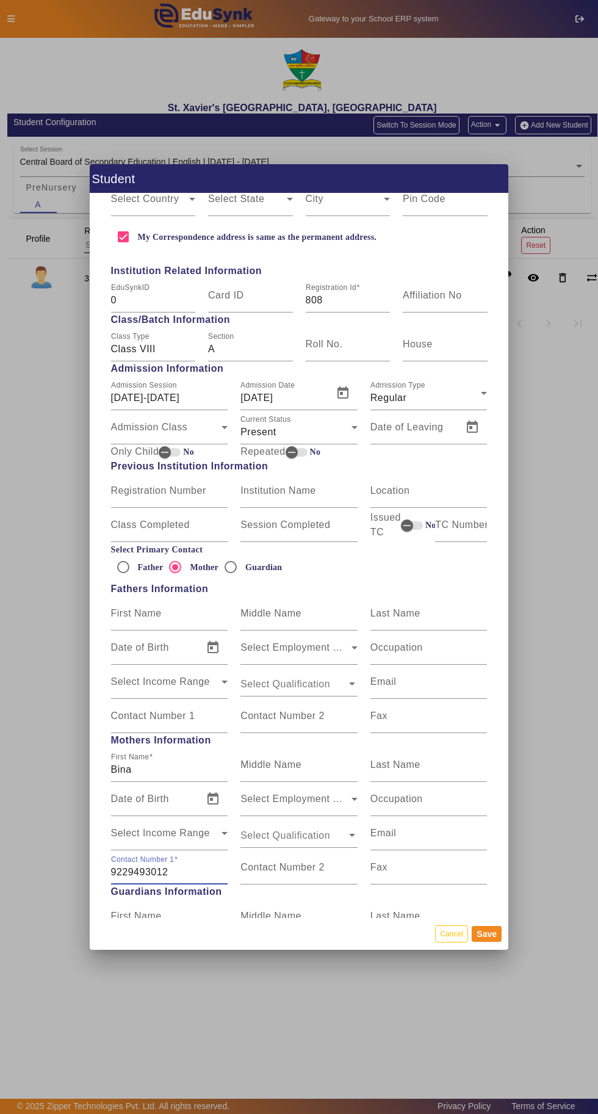
type input "9229493012"
click at [489, 942] on button "Save" at bounding box center [487, 934] width 30 height 16
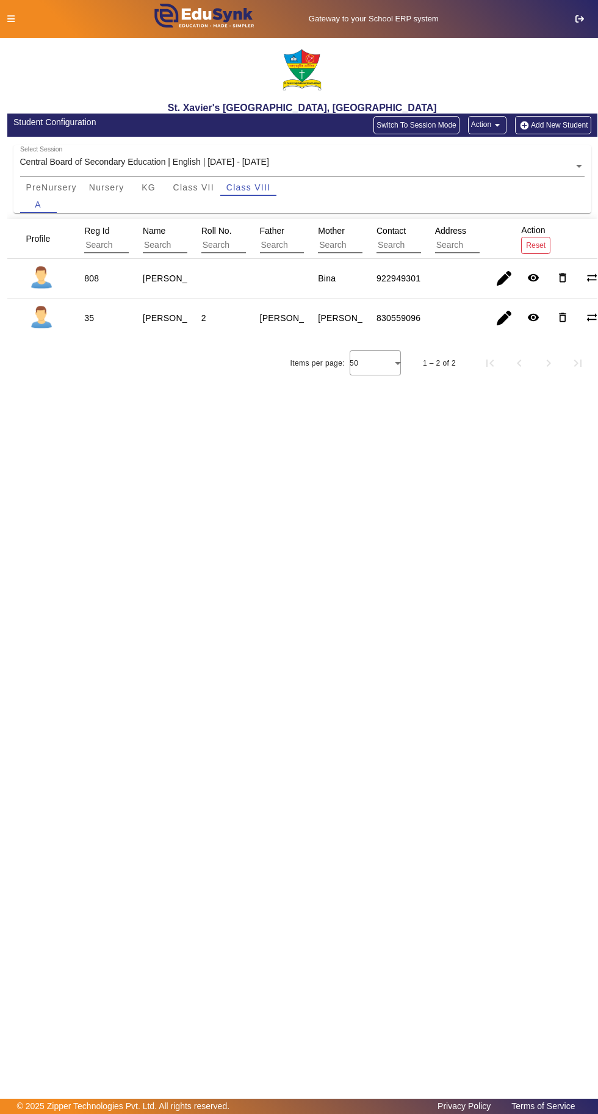
click at [10, 18] on icon at bounding box center [10, 19] width 7 height 9
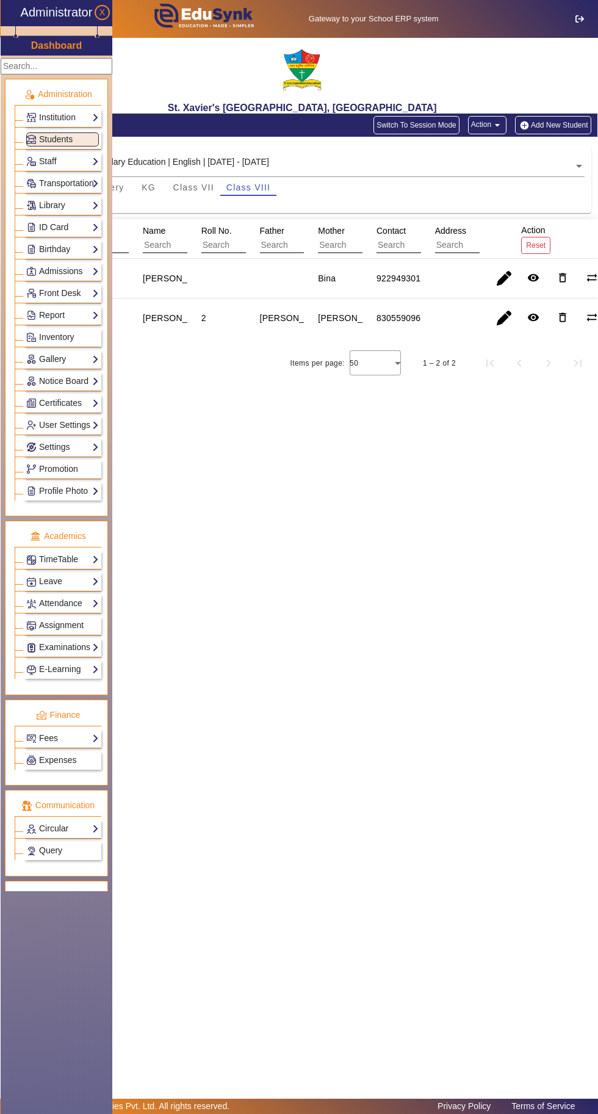
click at [30, 159] on link "Staff" at bounding box center [62, 161] width 73 height 14
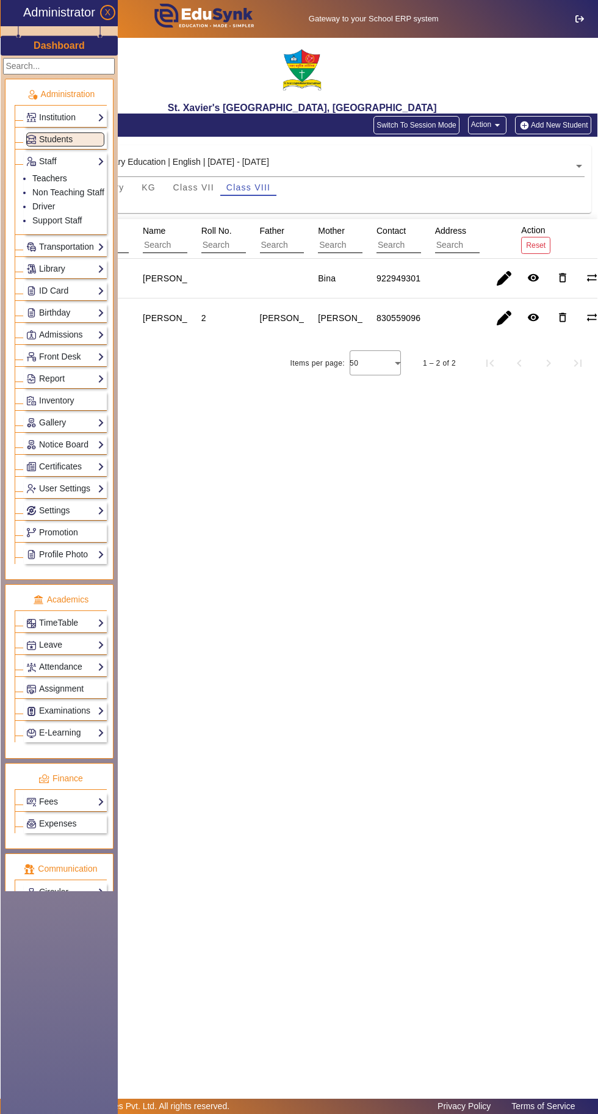
click at [48, 173] on link "Teachers" at bounding box center [49, 178] width 35 height 10
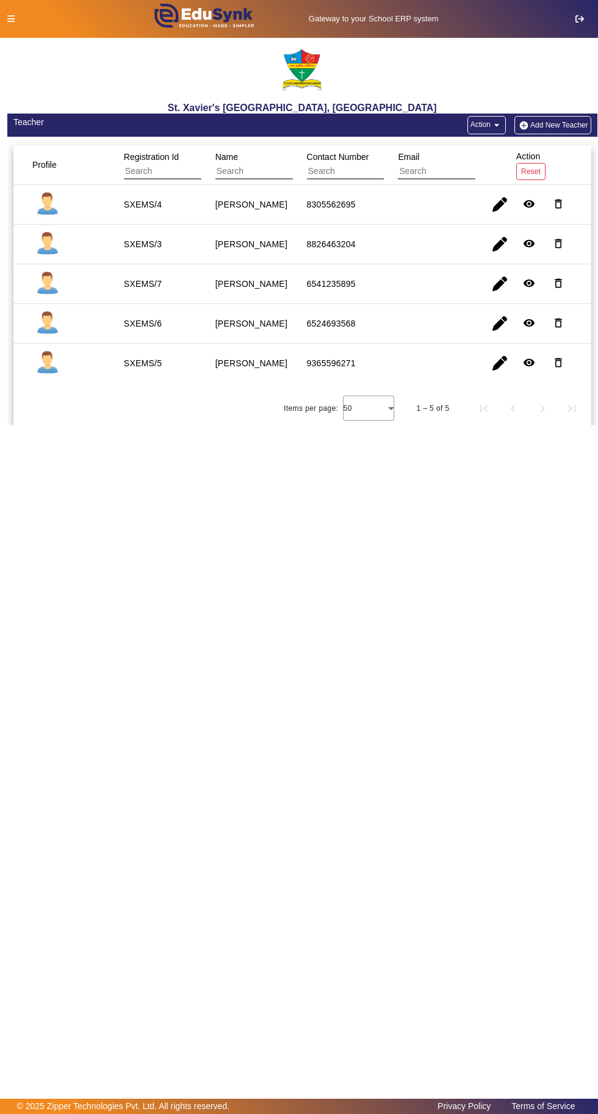
click at [13, 18] on icon at bounding box center [10, 19] width 7 height 9
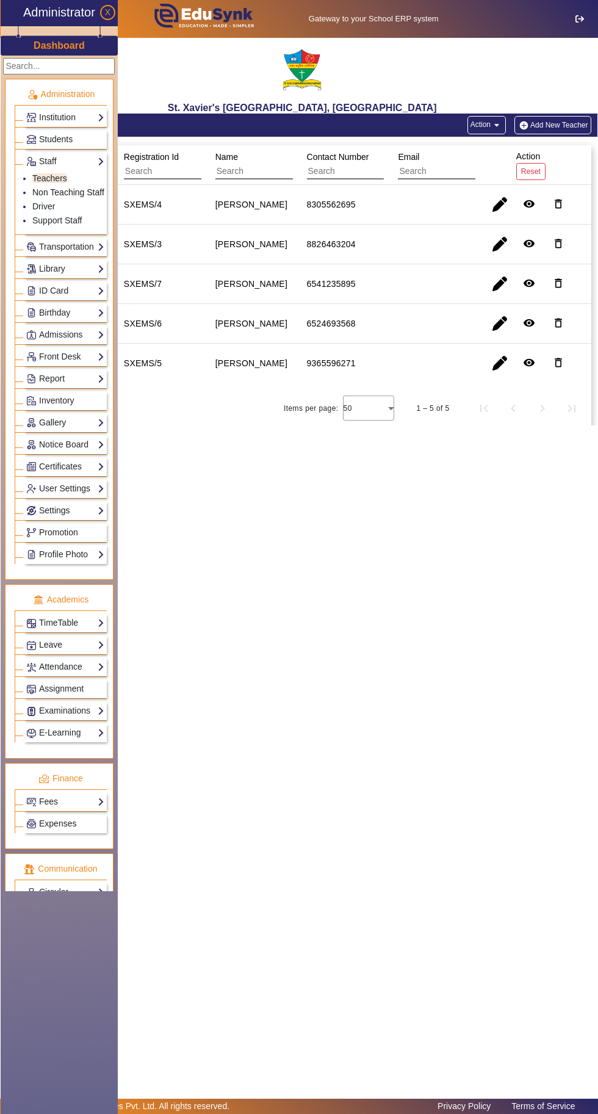
click at [52, 189] on link "Non Teaching Staff" at bounding box center [68, 192] width 72 height 10
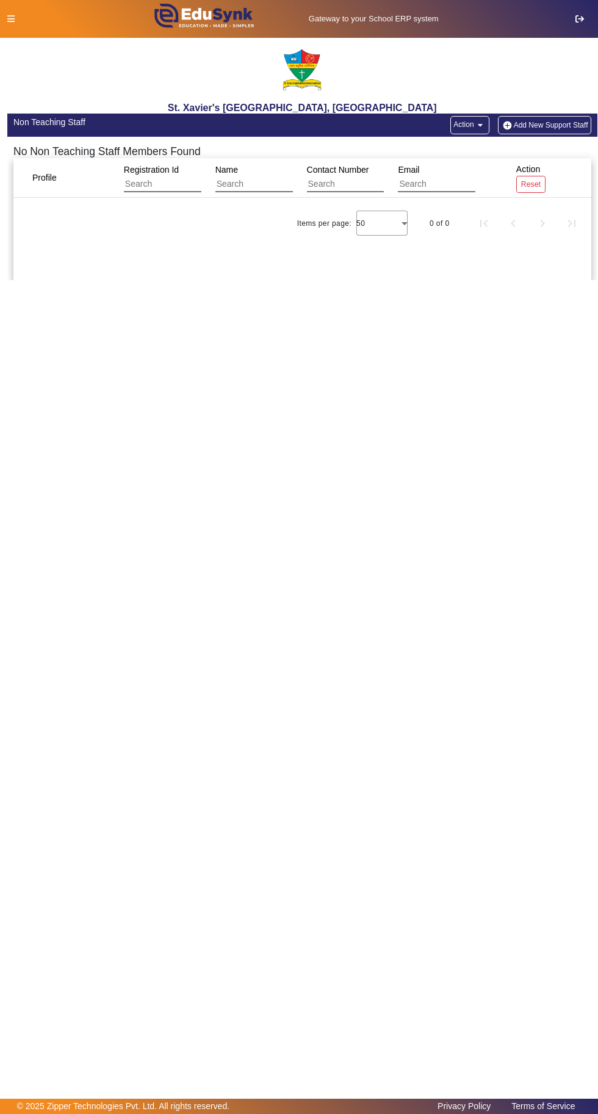
click at [10, 18] on icon at bounding box center [10, 19] width 7 height 9
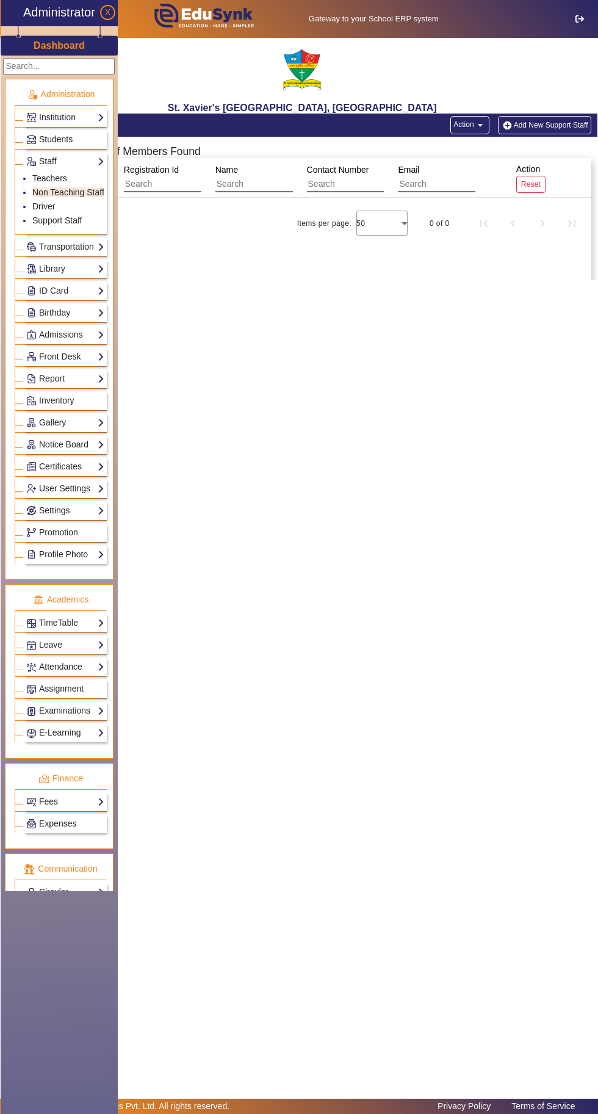
click at [41, 504] on link "Settings" at bounding box center [65, 511] width 78 height 14
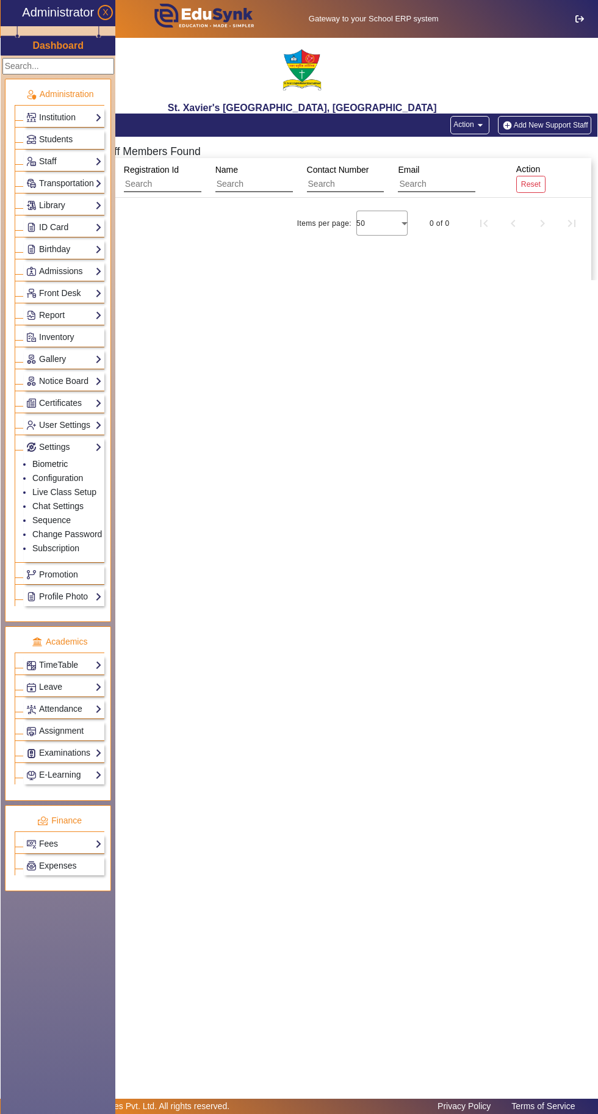
click at [43, 459] on link "Biometric" at bounding box center [49, 464] width 35 height 10
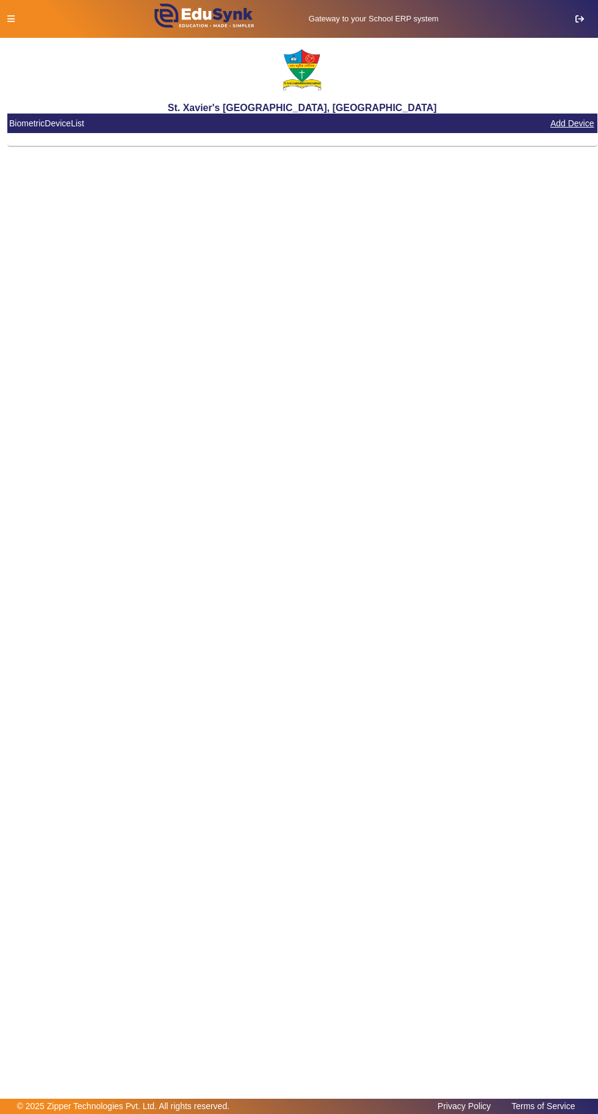
click at [577, 123] on button "Add Device" at bounding box center [572, 123] width 46 height 15
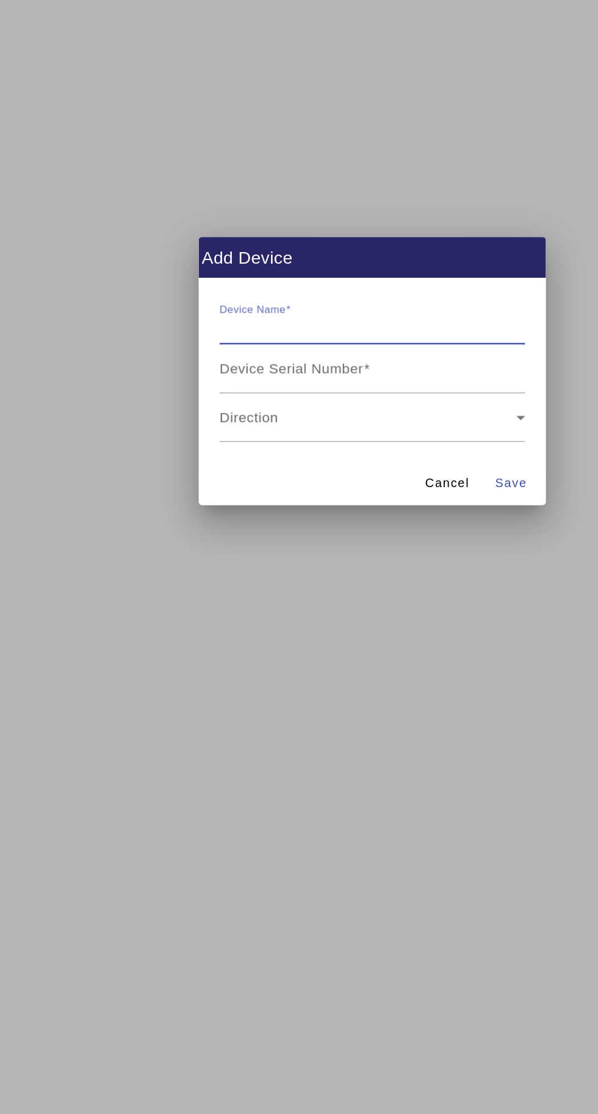
click at [385, 594] on span at bounding box center [296, 594] width 209 height 15
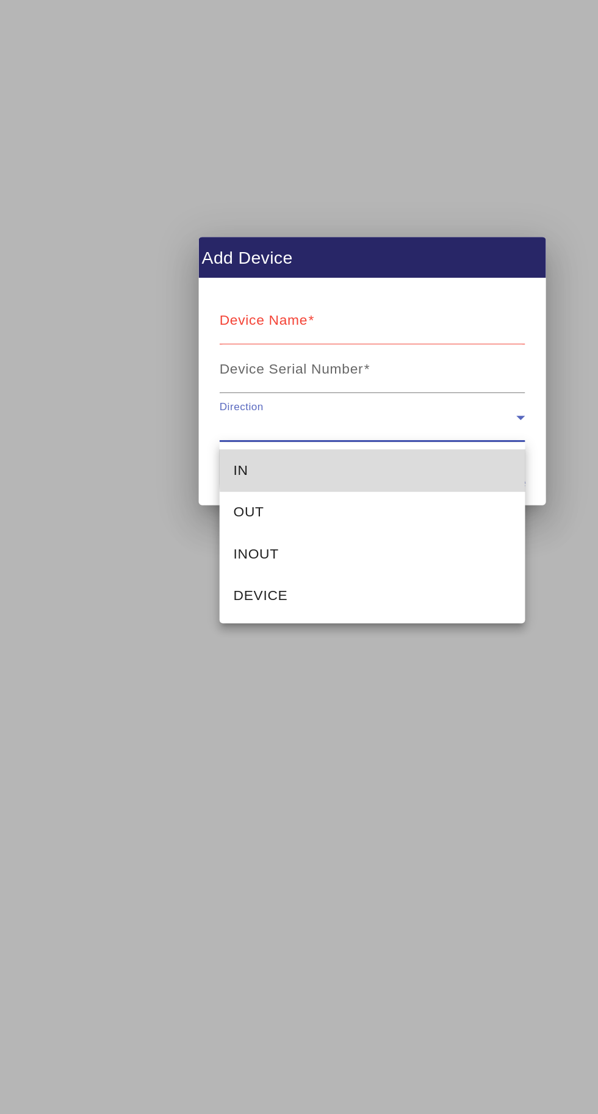
click at [374, 624] on mat-option "IN" at bounding box center [299, 626] width 215 height 29
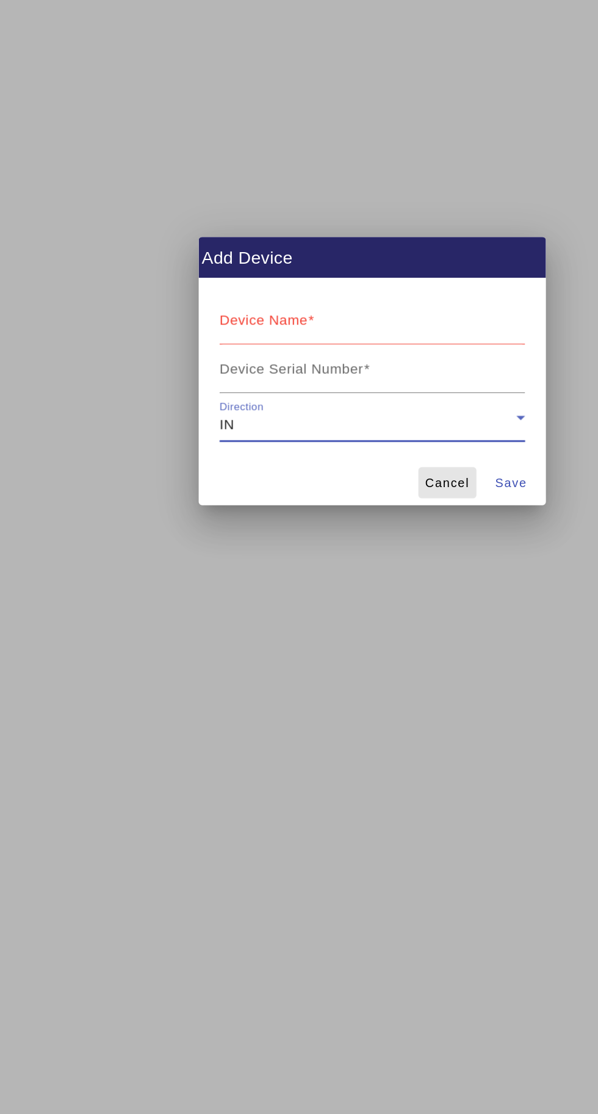
click at [351, 634] on span "Cancel" at bounding box center [351, 635] width 31 height 13
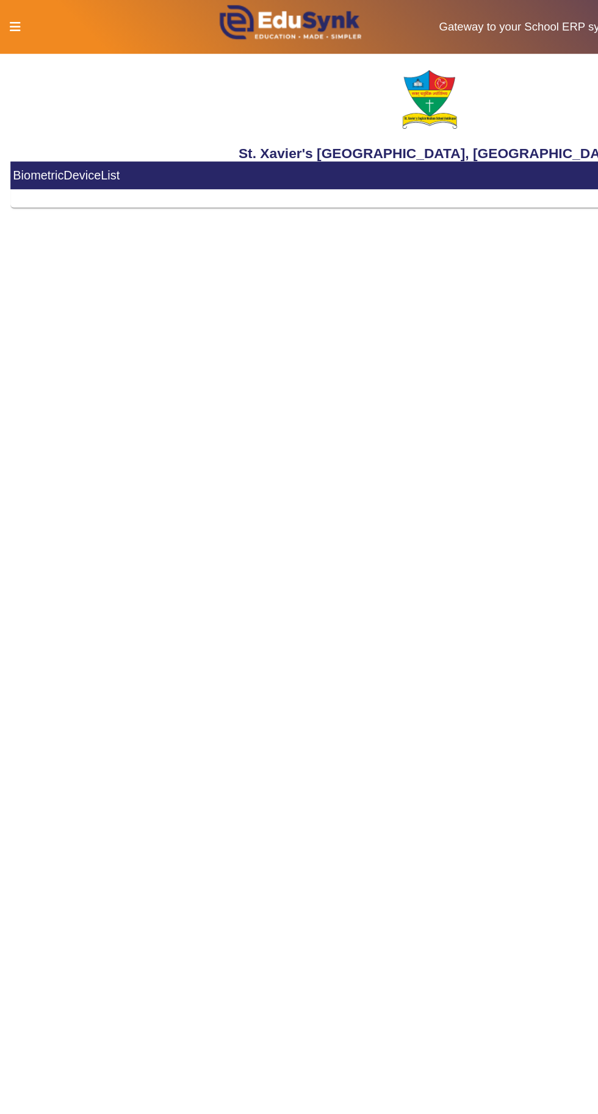
click at [12, 16] on icon at bounding box center [10, 19] width 7 height 9
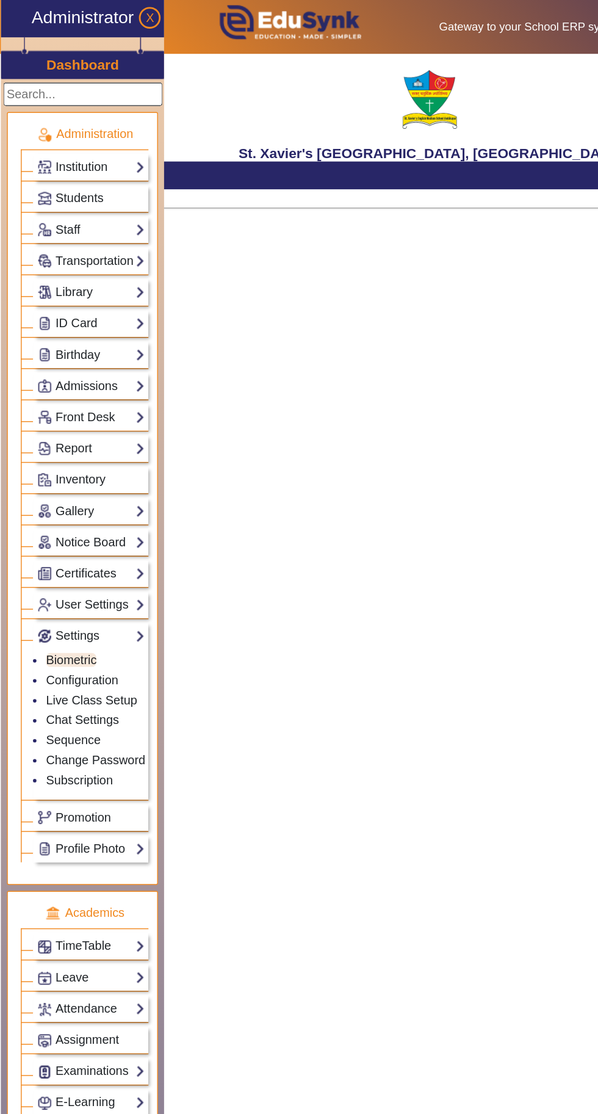
scroll to position [74, 0]
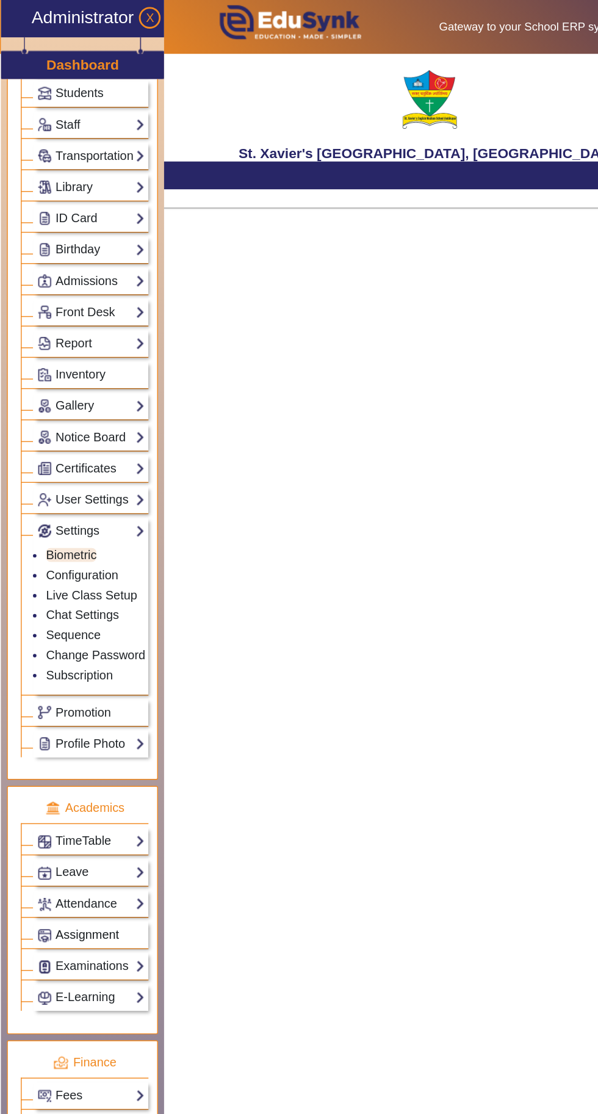
click at [78, 650] on link "Assignment" at bounding box center [64, 657] width 76 height 14
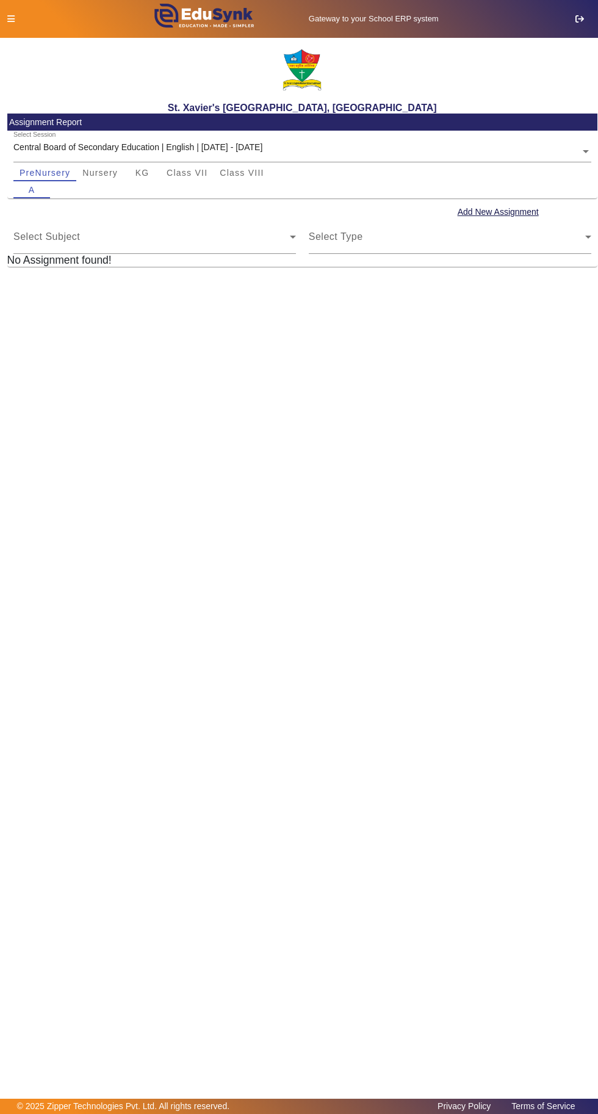
click at [238, 168] on span "Class VIII" at bounding box center [242, 172] width 44 height 9
click at [503, 212] on button "Add New Assignment" at bounding box center [499, 211] width 84 height 15
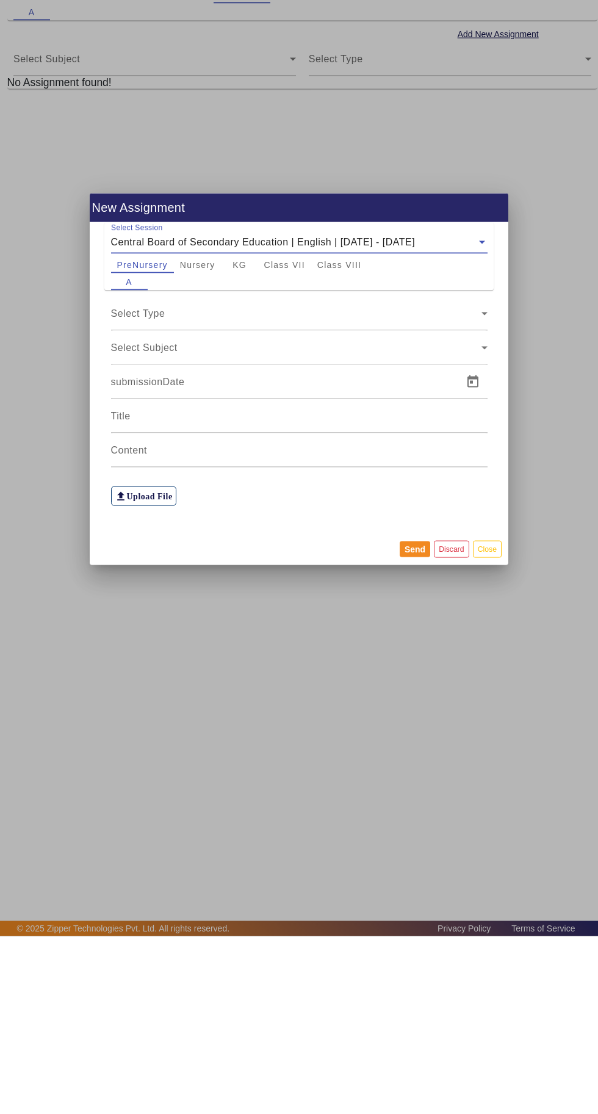
click at [454, 734] on button "Discard" at bounding box center [451, 726] width 35 height 16
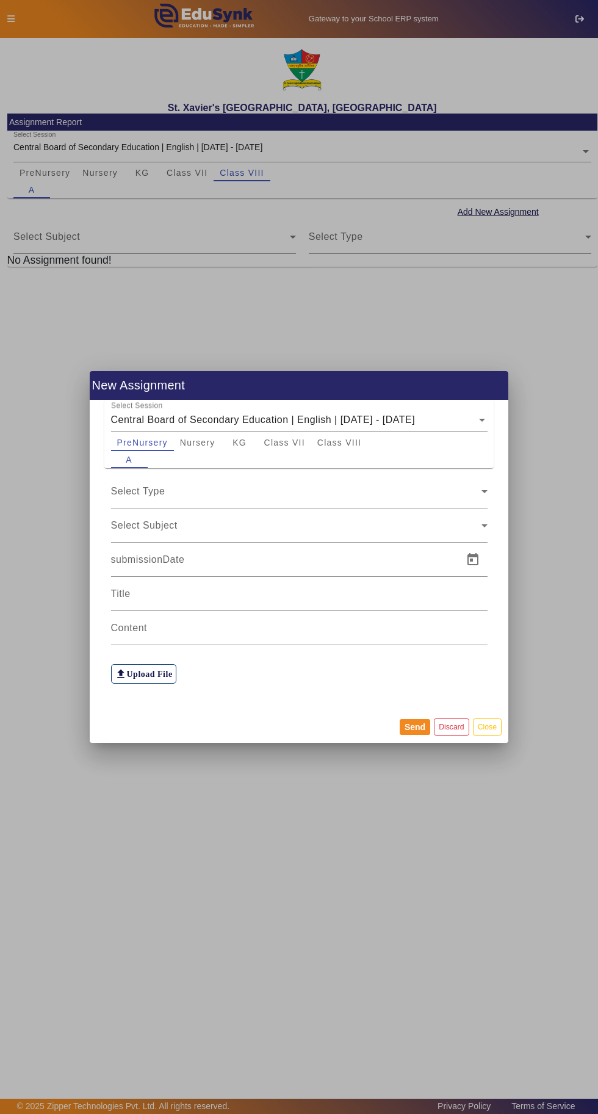
click at [119, 103] on div at bounding box center [299, 557] width 598 height 1114
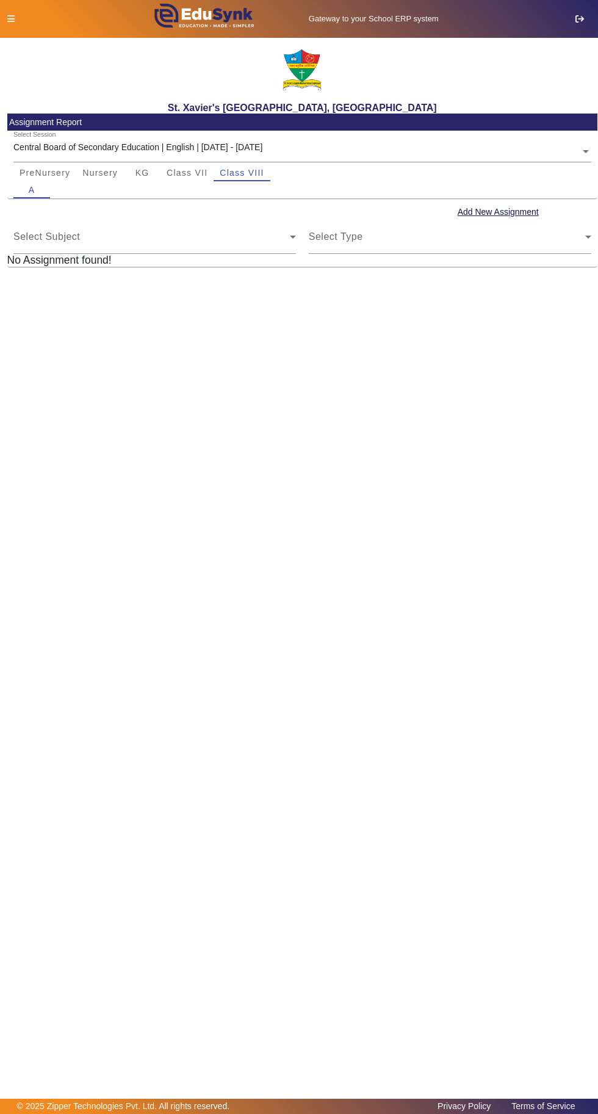
click at [12, 18] on icon at bounding box center [10, 19] width 7 height 9
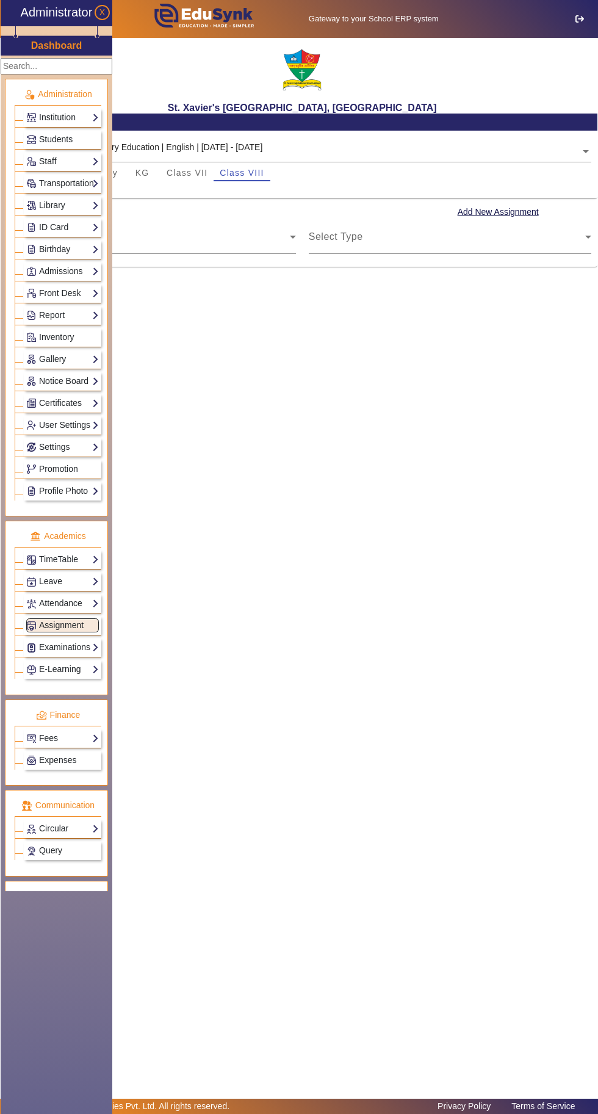
click at [88, 375] on link "Notice Board" at bounding box center [62, 381] width 73 height 14
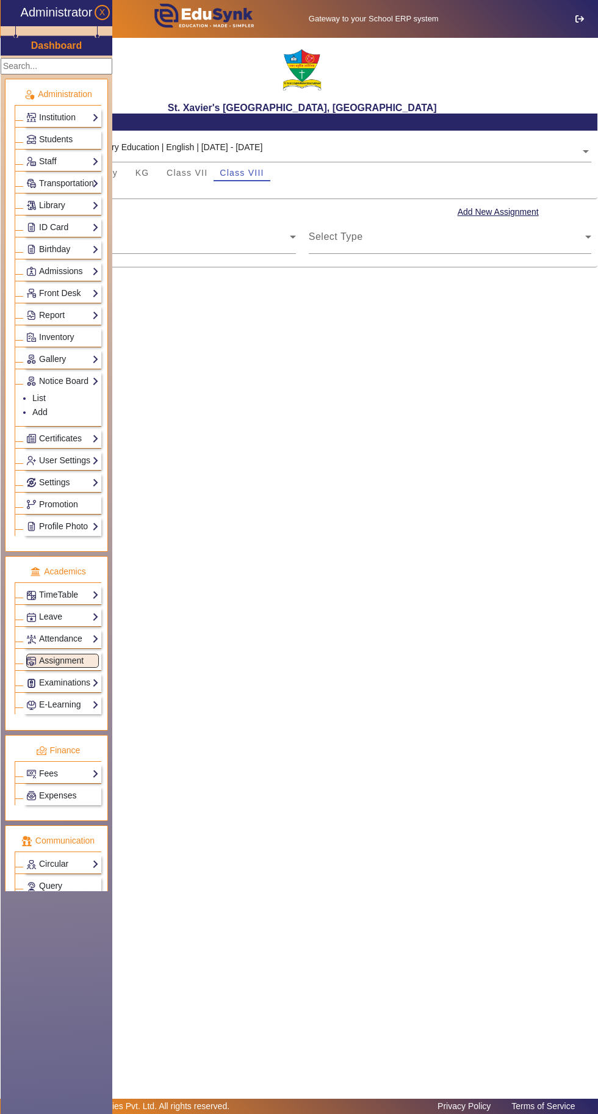
click at [99, 453] on link "User Settings" at bounding box center [62, 460] width 73 height 14
click at [54, 418] on link "User Settings" at bounding box center [62, 425] width 73 height 14
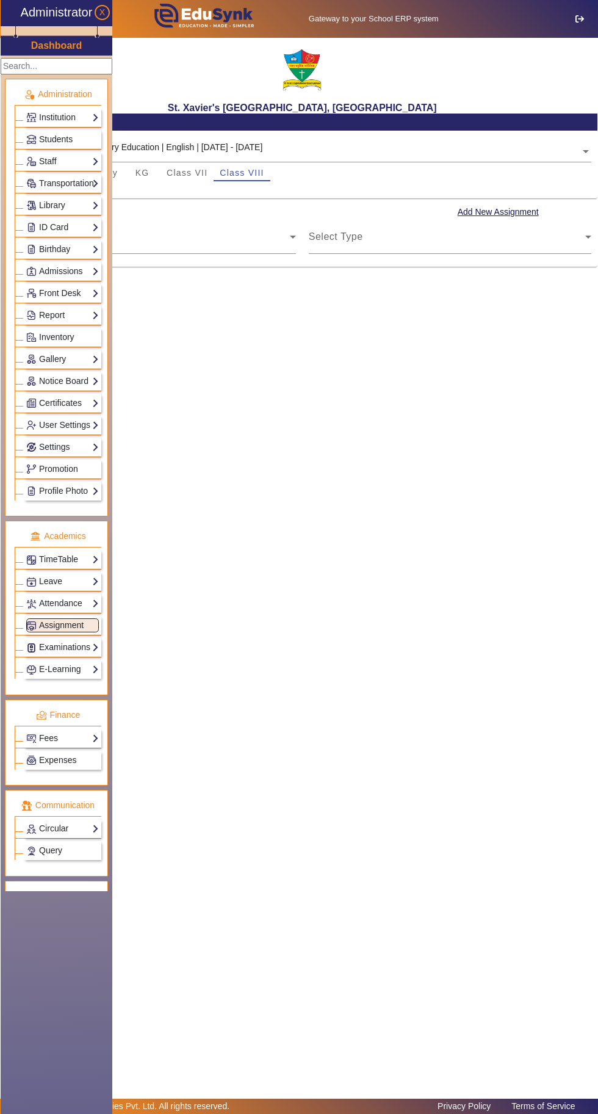
click at [99, 418] on link "User Settings" at bounding box center [62, 425] width 73 height 14
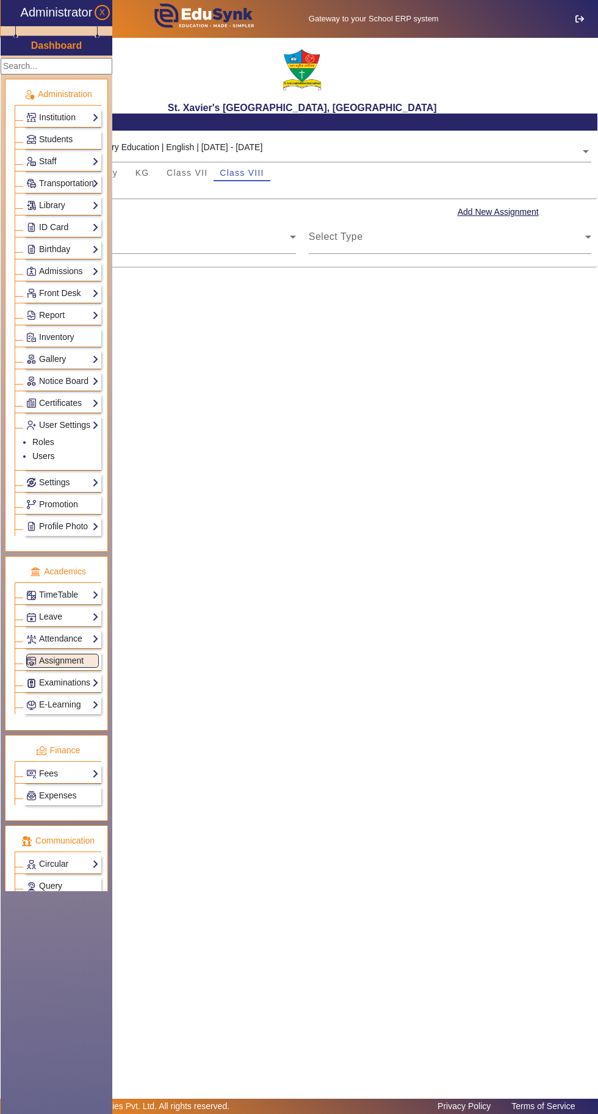
click at [49, 451] on link "Users" at bounding box center [43, 456] width 23 height 10
